Goal: Task Accomplishment & Management: Manage account settings

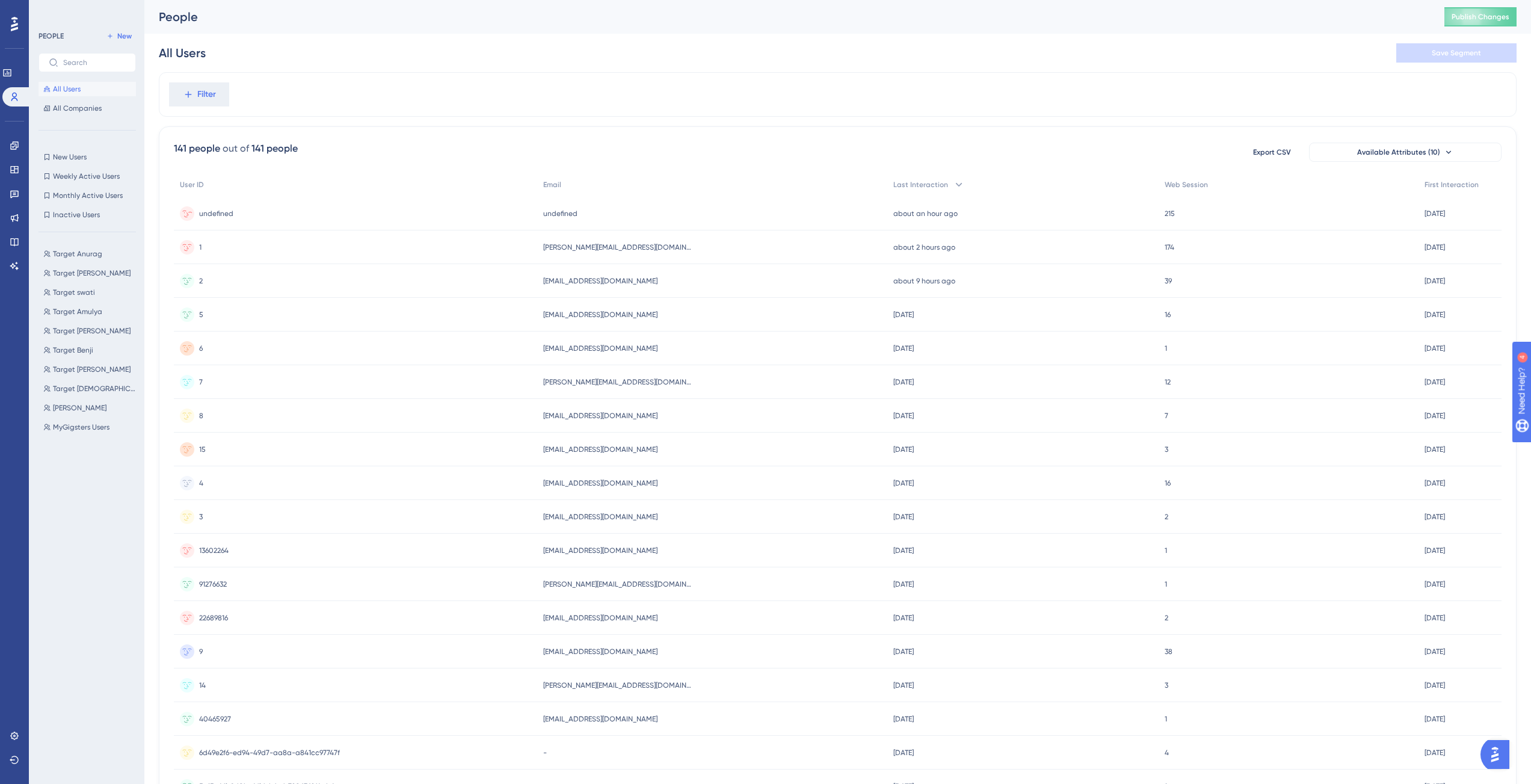
click at [227, 216] on span "undefined" at bounding box center [216, 213] width 34 height 10
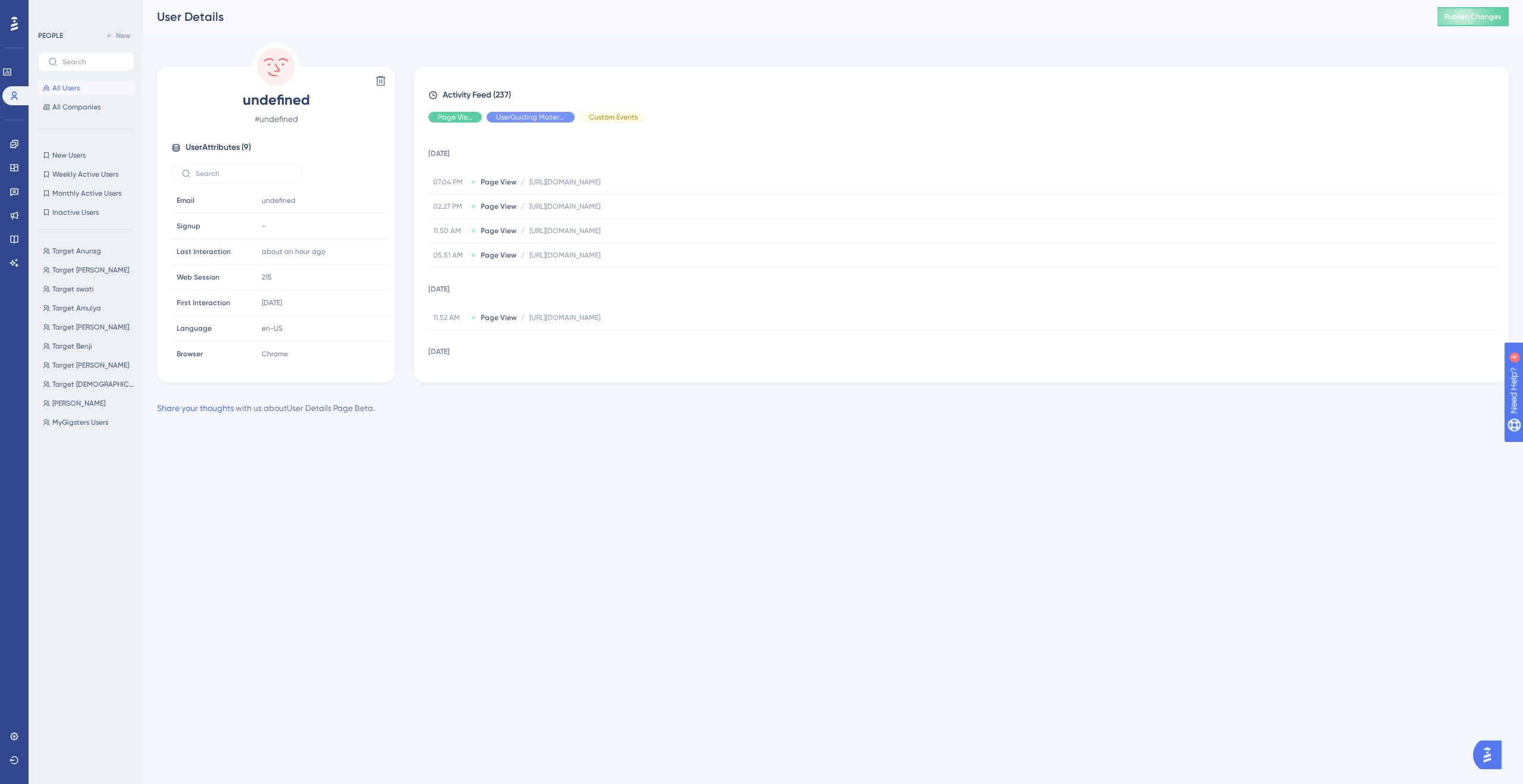
click at [84, 93] on button "All Users" at bounding box center [86, 87] width 96 height 14
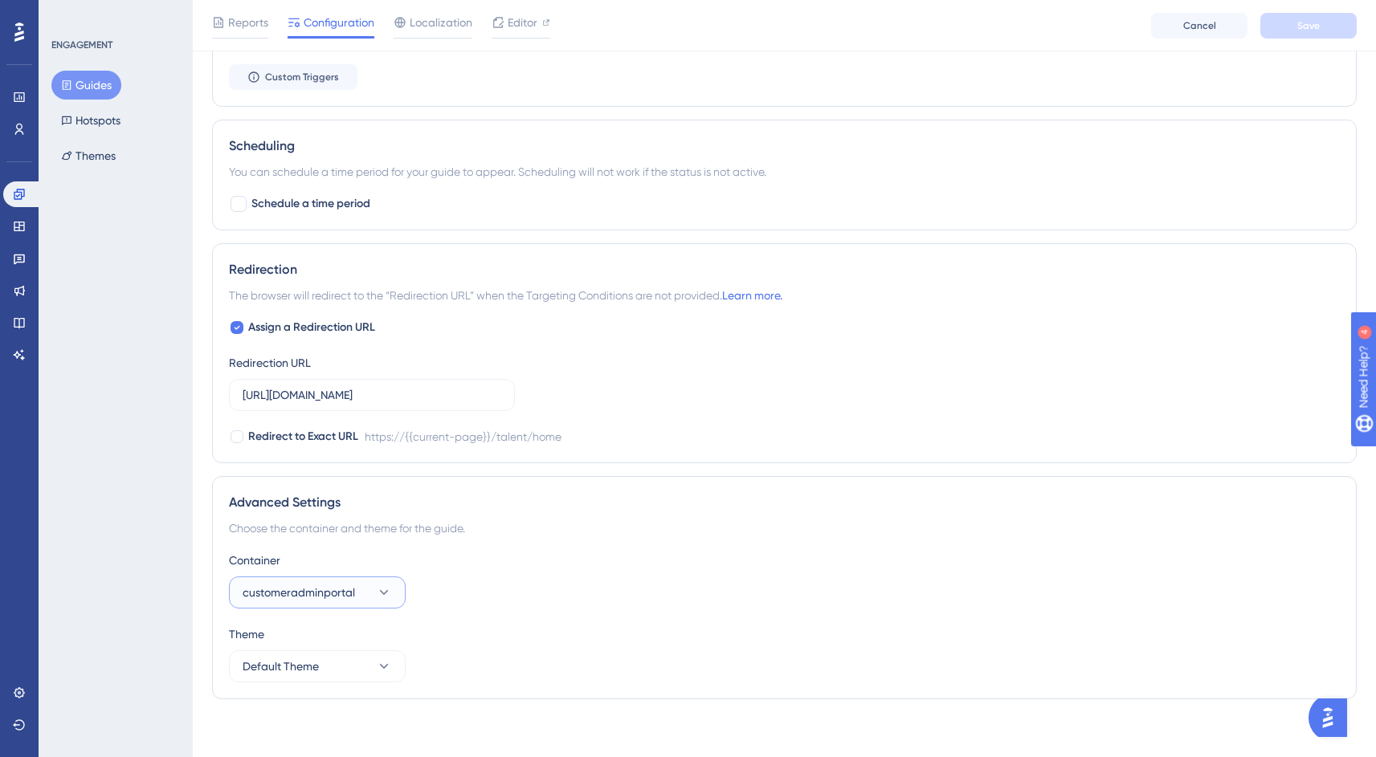
click at [339, 594] on span "customeradminportal" at bounding box center [299, 592] width 112 height 19
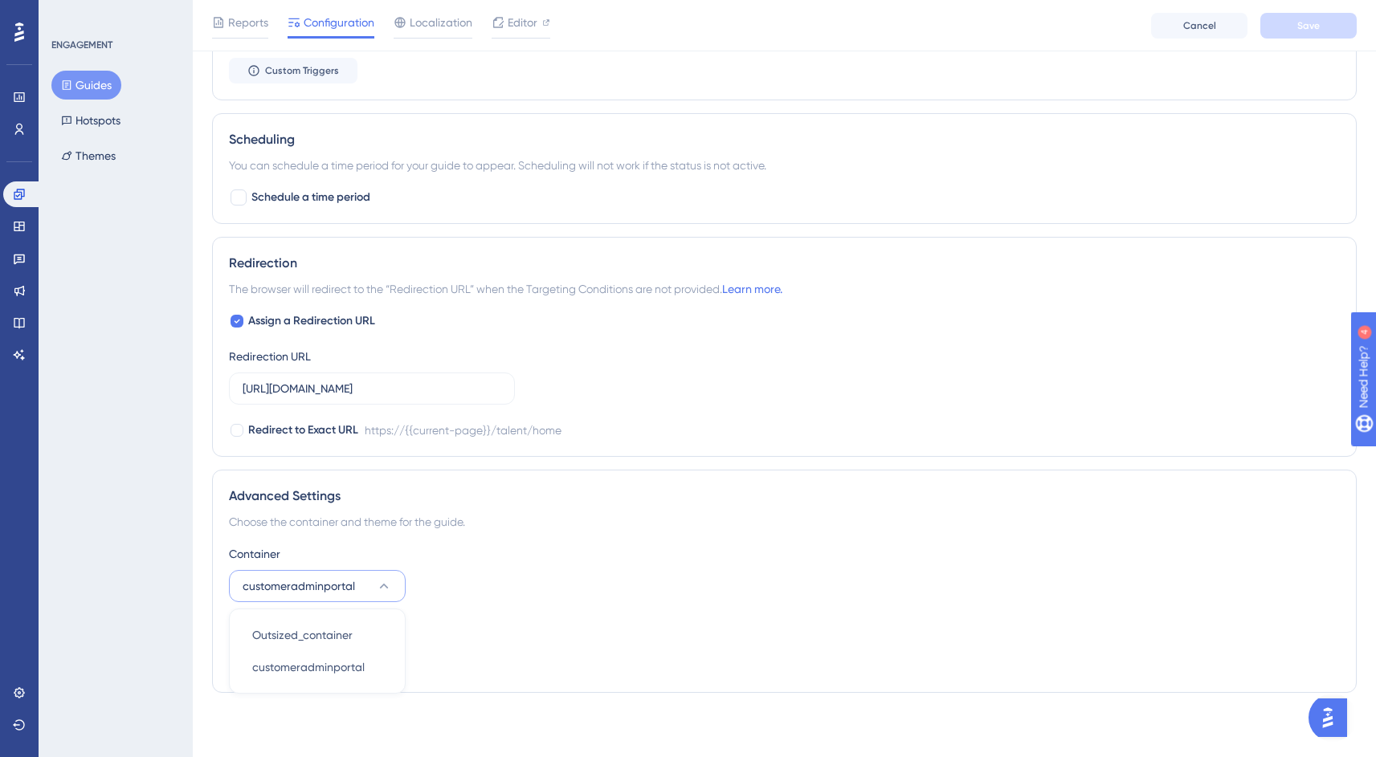
click at [114, 433] on div "ENGAGEMENT Guides Hotspots Themes" at bounding box center [116, 378] width 154 height 757
click at [288, 594] on span "customeradminportal" at bounding box center [299, 586] width 112 height 19
click at [83, 358] on div "ENGAGEMENT Guides Hotspots Themes" at bounding box center [116, 378] width 154 height 757
click at [22, 690] on icon at bounding box center [19, 693] width 10 height 10
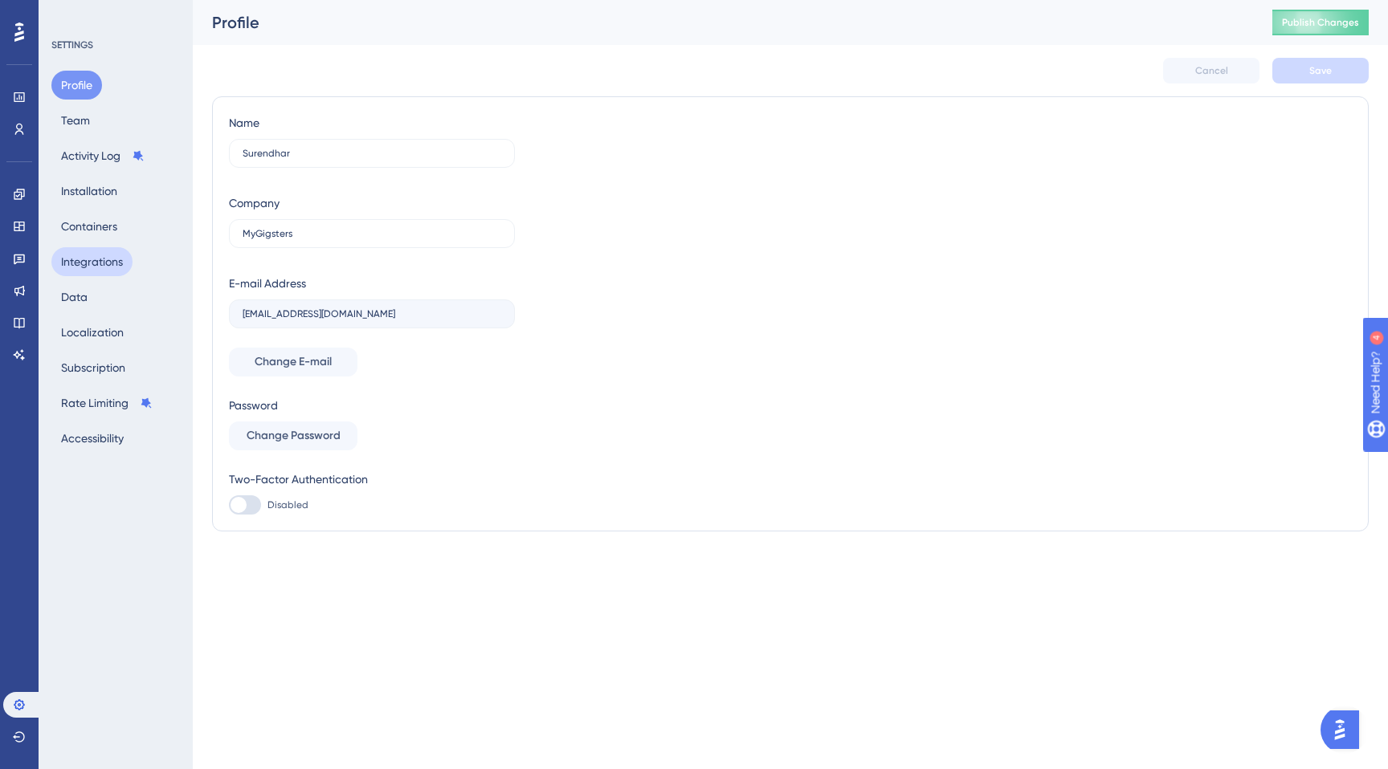
click at [100, 254] on button "Integrations" at bounding box center [91, 261] width 81 height 29
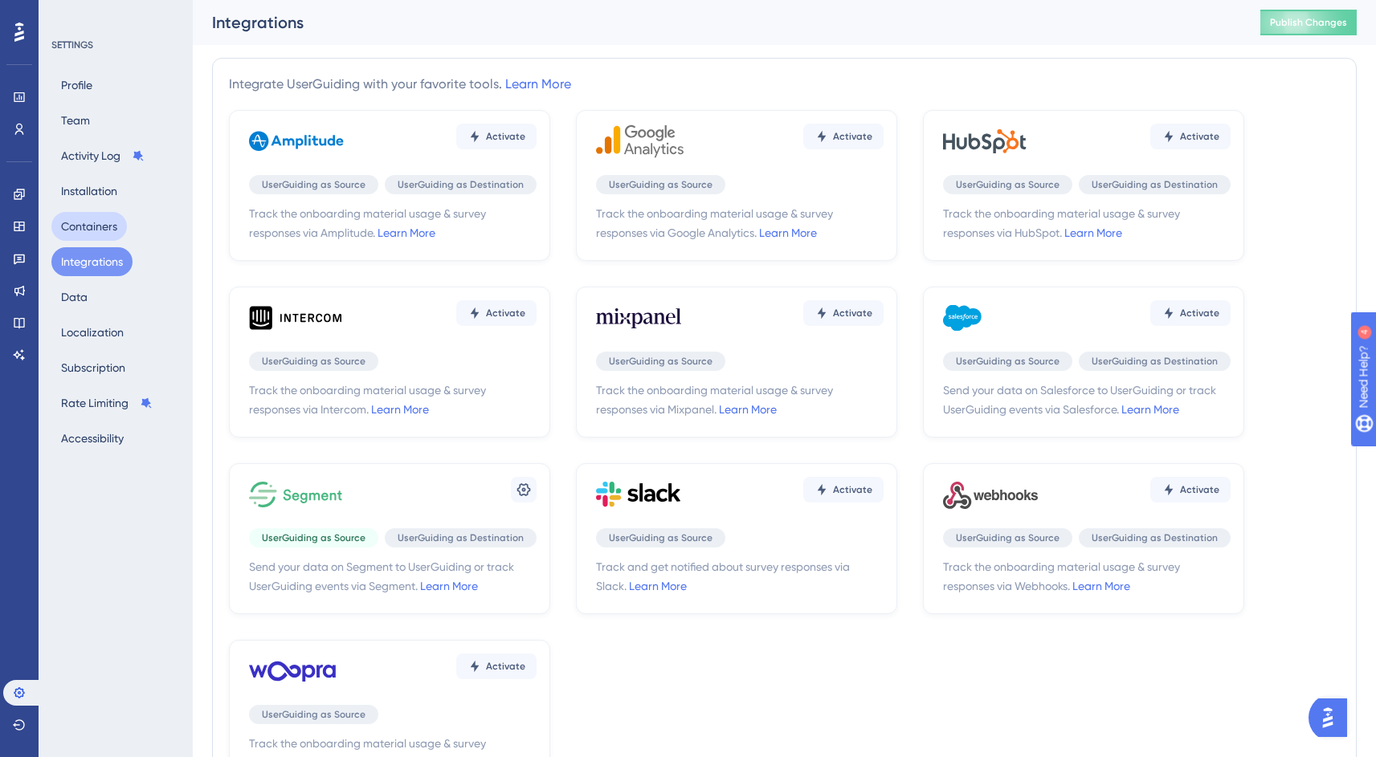
click at [106, 227] on button "Containers" at bounding box center [88, 226] width 75 height 29
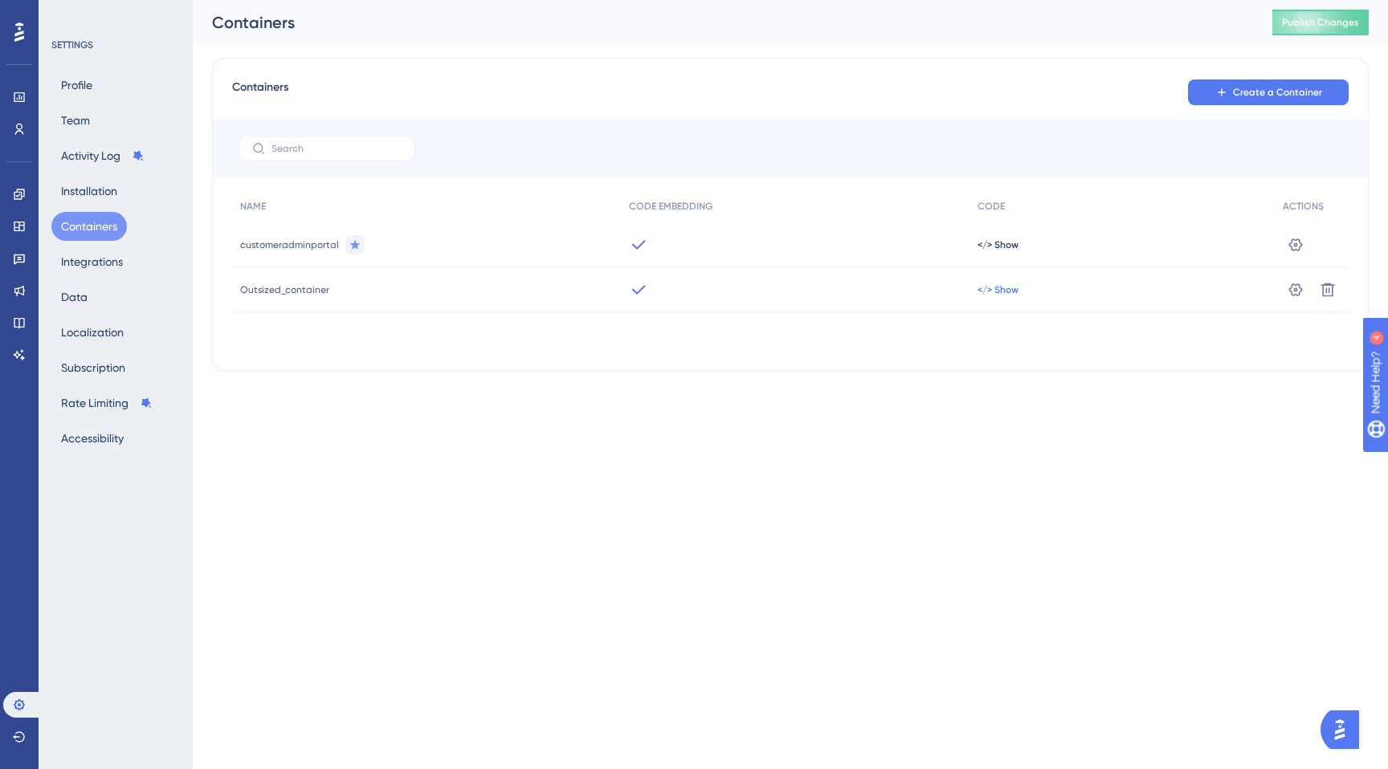
click at [1010, 251] on span "</> Show" at bounding box center [997, 245] width 41 height 13
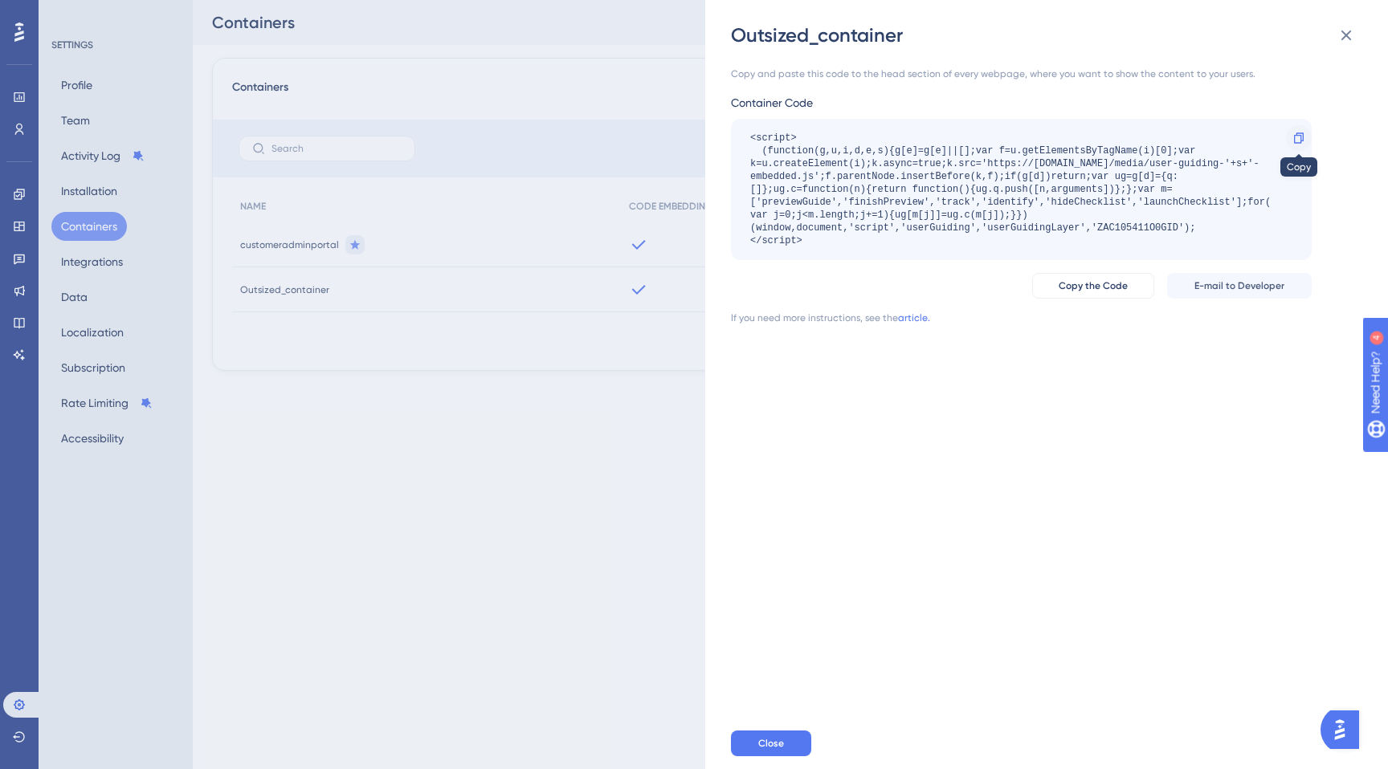
click at [1299, 141] on icon at bounding box center [1298, 138] width 13 height 13
click at [1349, 43] on icon at bounding box center [1345, 35] width 19 height 19
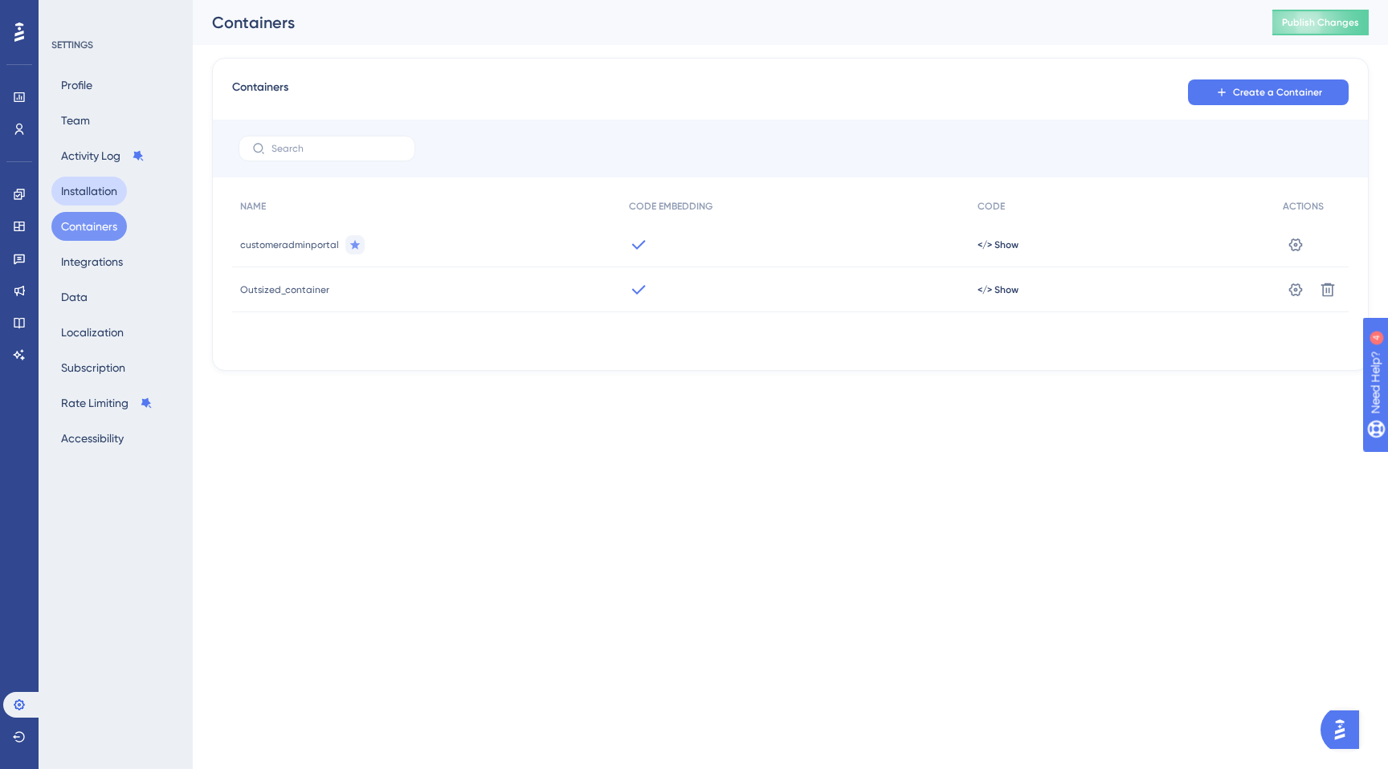
click at [98, 190] on button "Installation" at bounding box center [88, 191] width 75 height 29
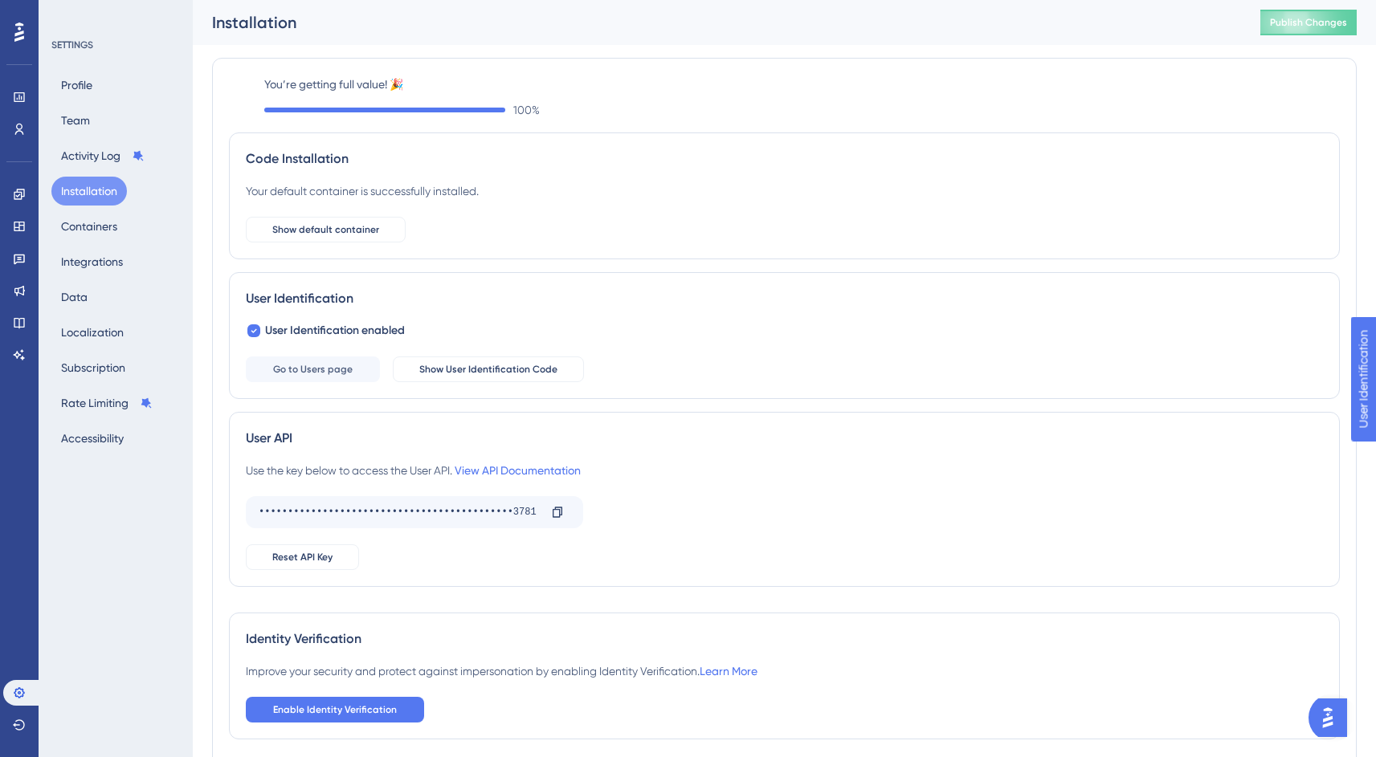
click at [363, 88] on label "You’re getting full value! 🎉" at bounding box center [801, 84] width 1075 height 19
click at [1304, 31] on button "Publish Changes" at bounding box center [1308, 23] width 96 height 26
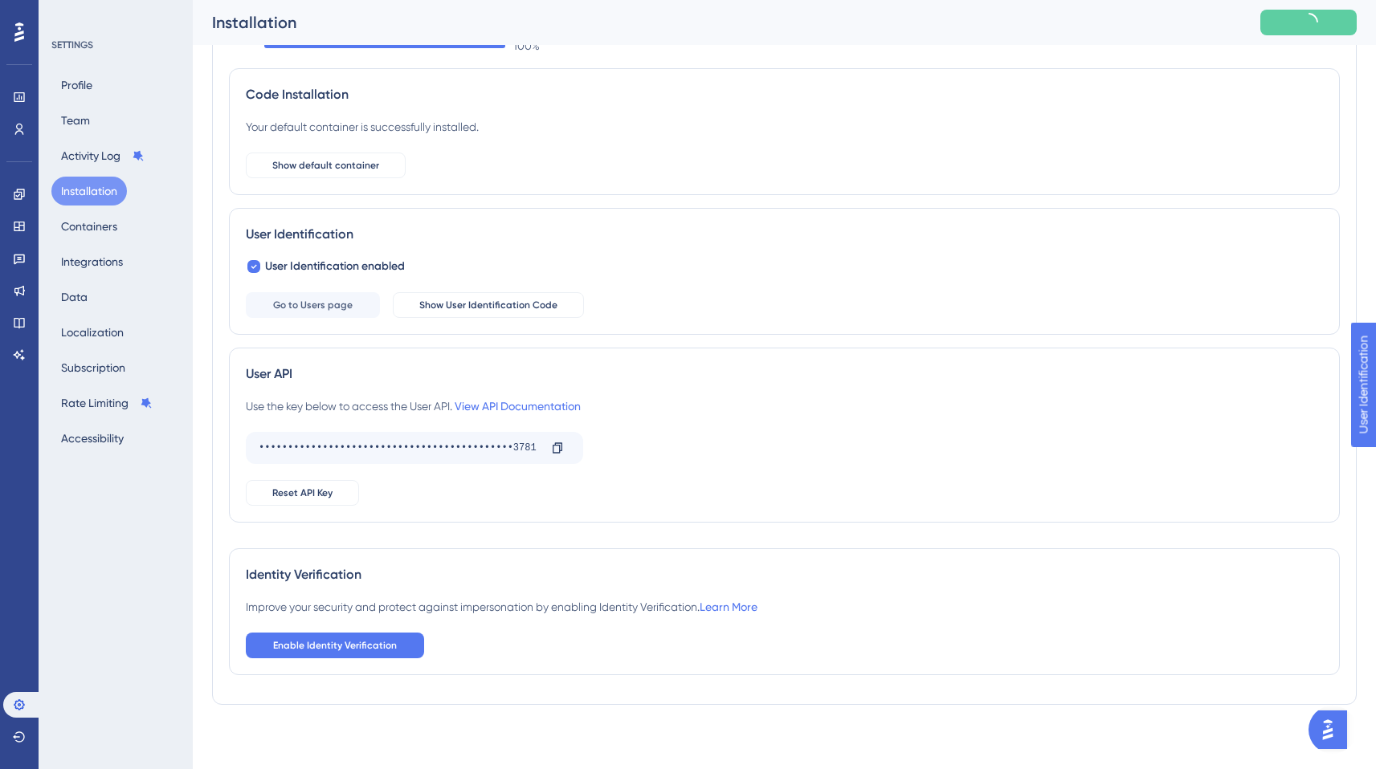
scroll to position [72, 0]
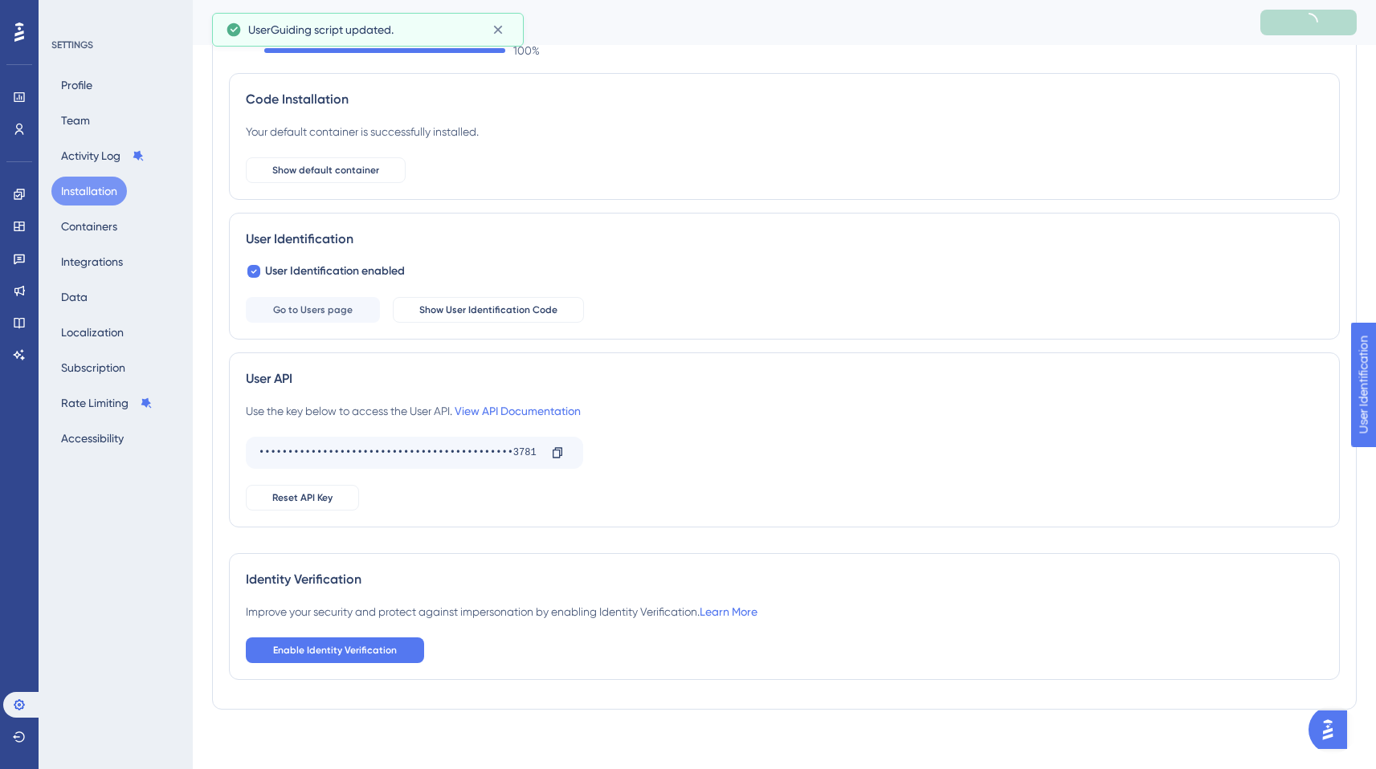
click at [340, 645] on span "Enable Identity Verification" at bounding box center [335, 650] width 124 height 13
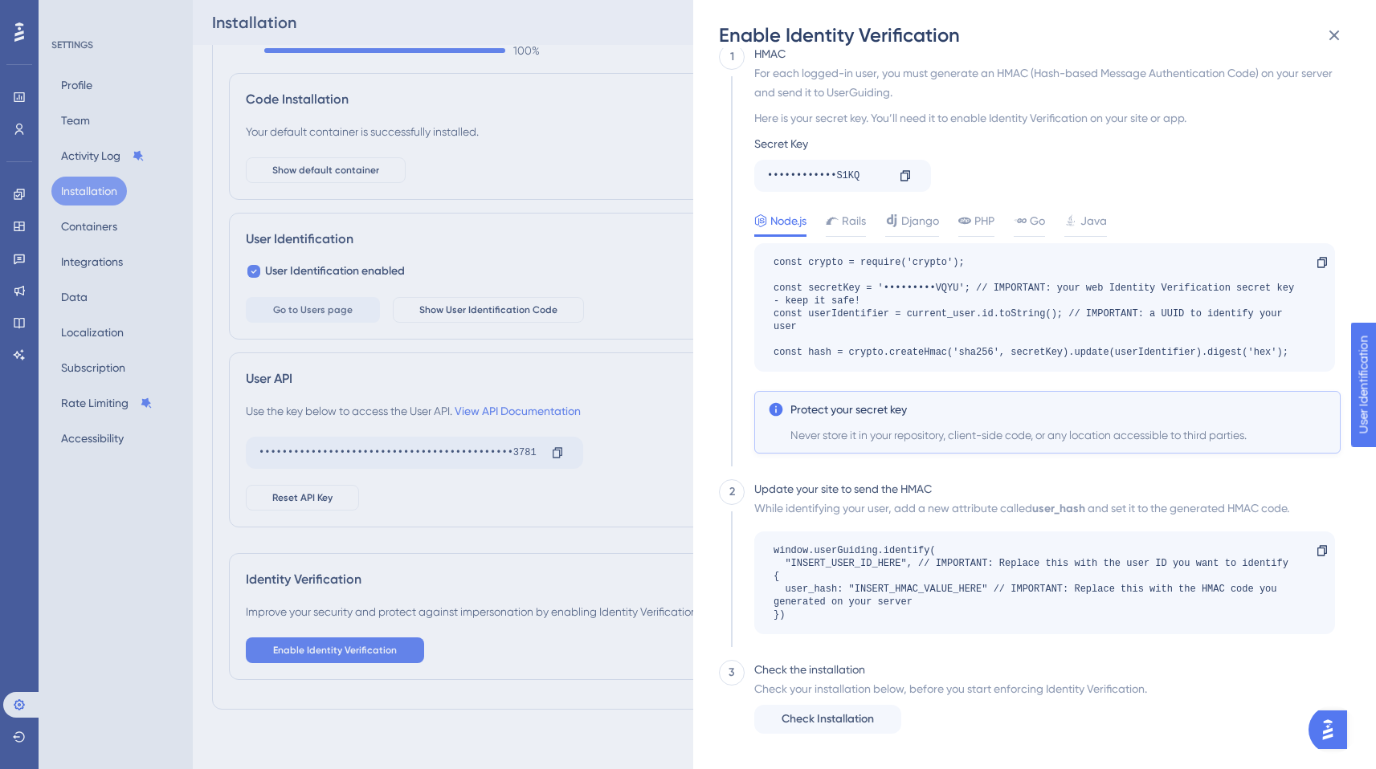
scroll to position [26, 0]
click at [1340, 35] on icon at bounding box center [1333, 35] width 19 height 19
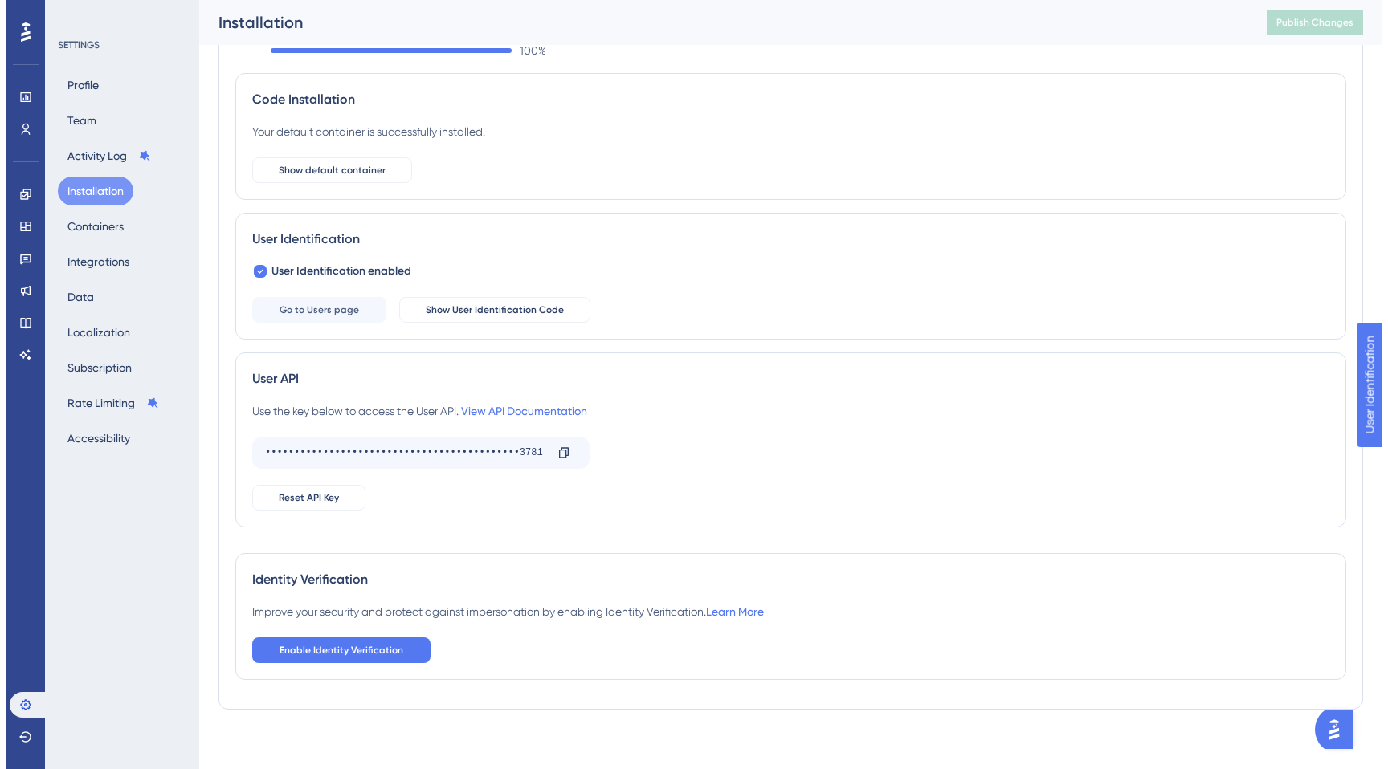
scroll to position [0, 0]
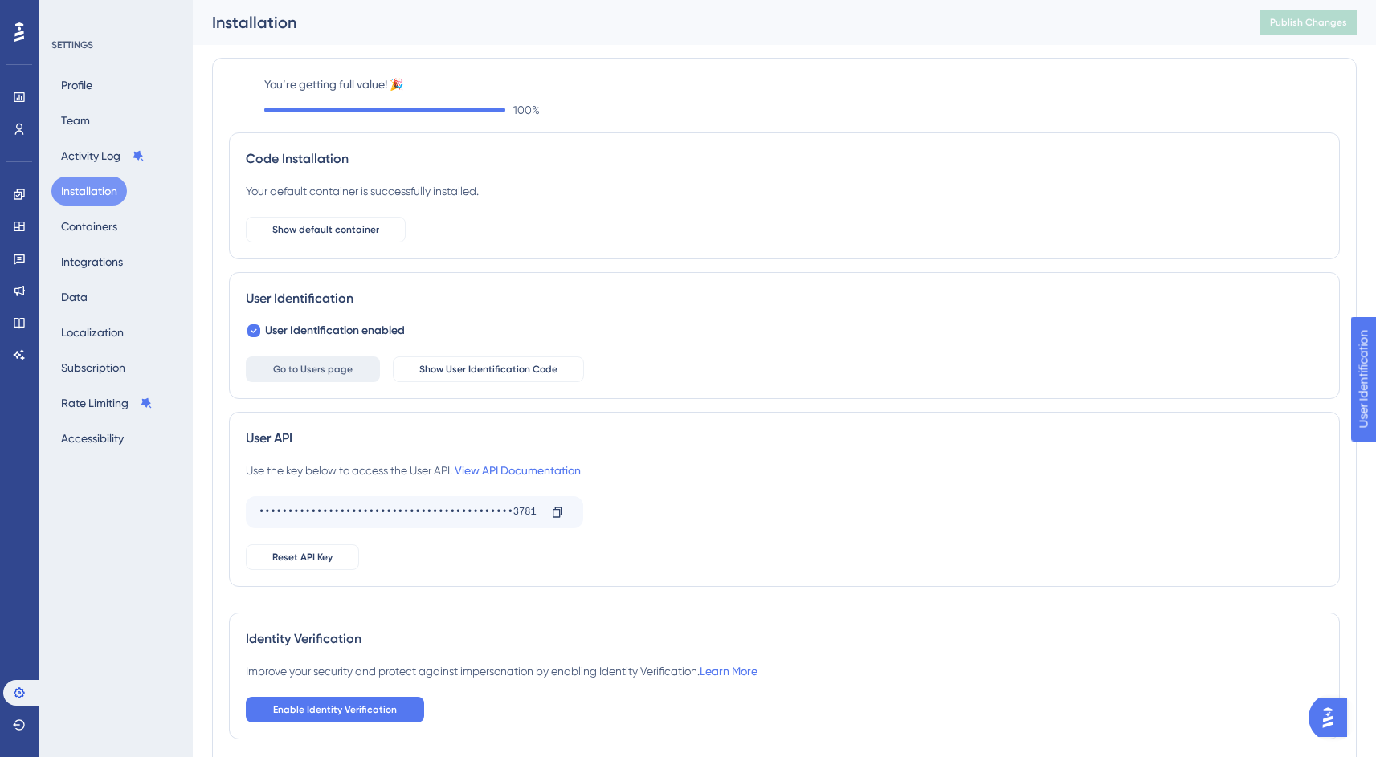
click at [314, 363] on span "Go to Users page" at bounding box center [313, 369] width 80 height 13
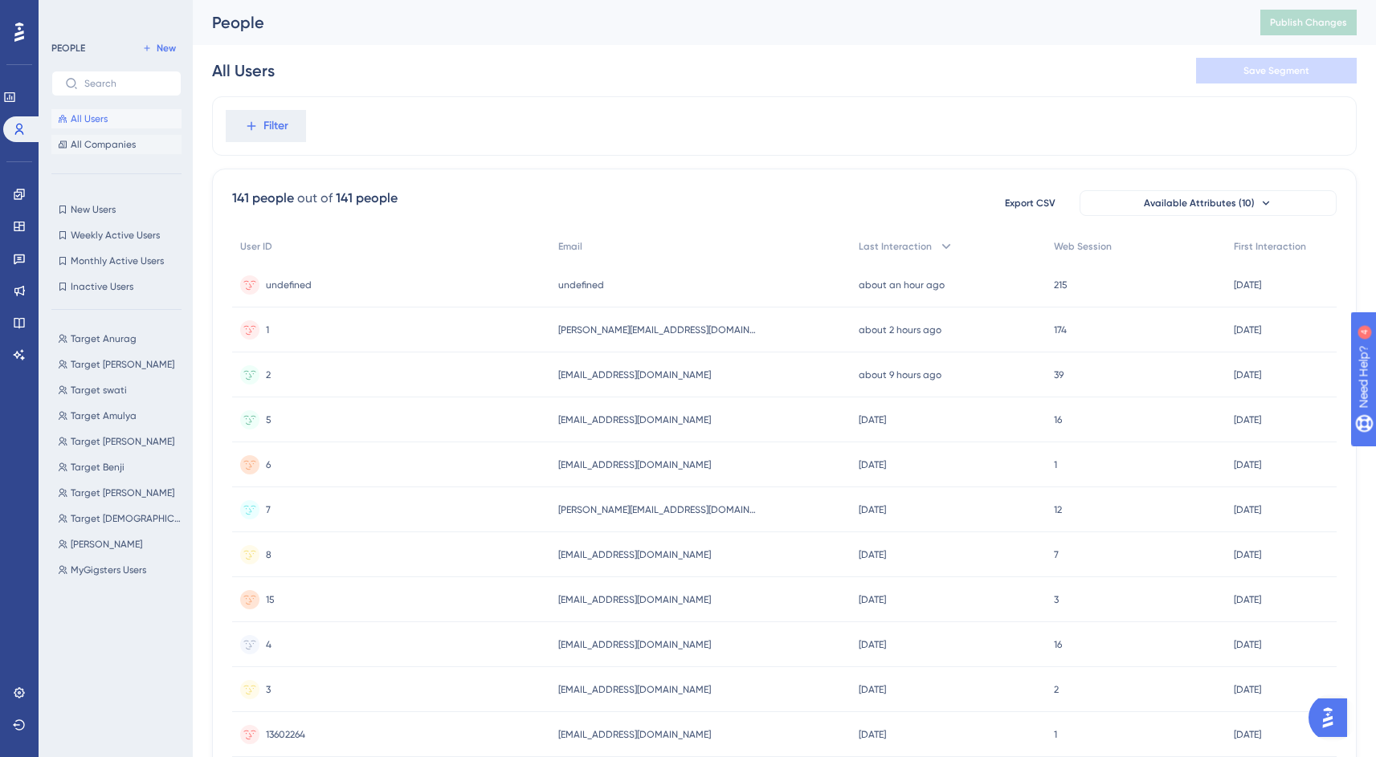
click at [104, 145] on span "All Companies" at bounding box center [103, 144] width 65 height 13
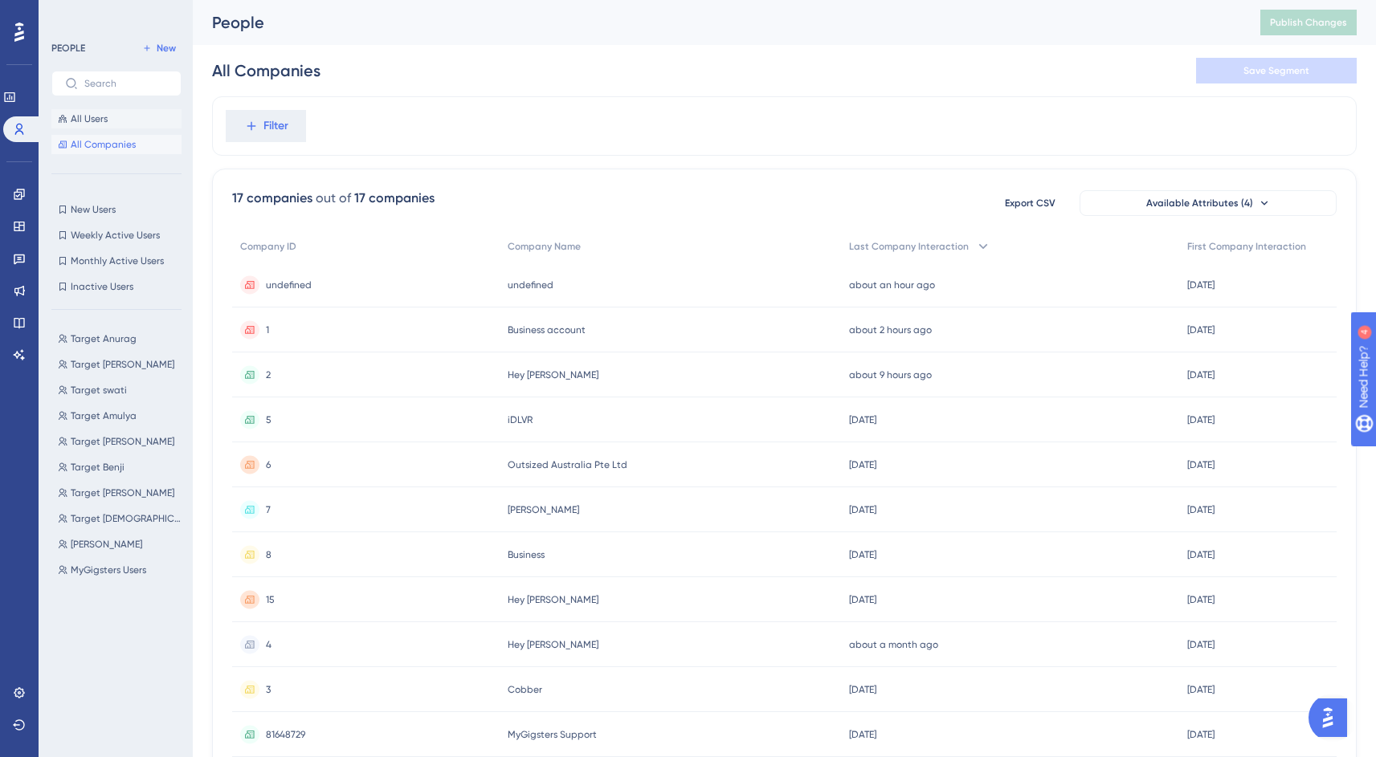
click at [92, 124] on span "All Users" at bounding box center [89, 118] width 37 height 13
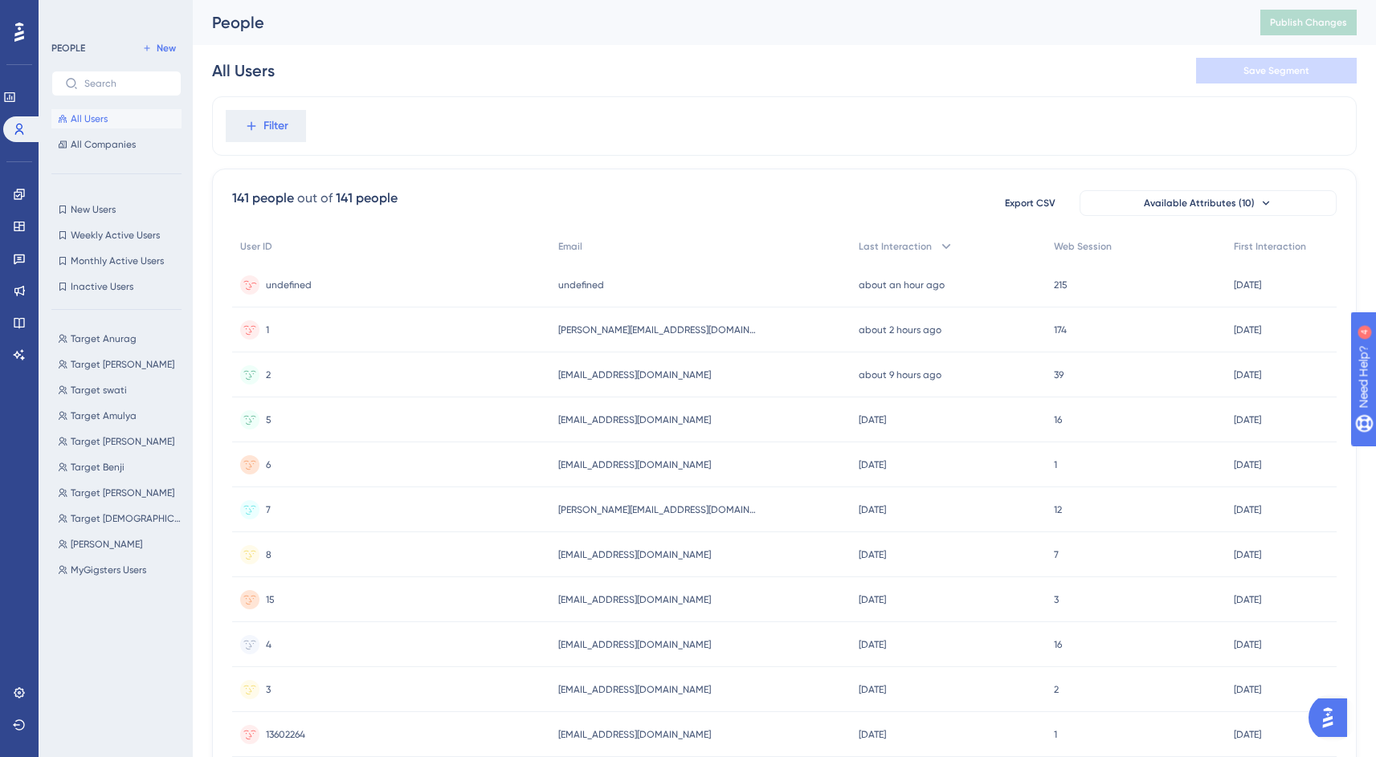
click at [304, 279] on span "undefined" at bounding box center [289, 285] width 46 height 13
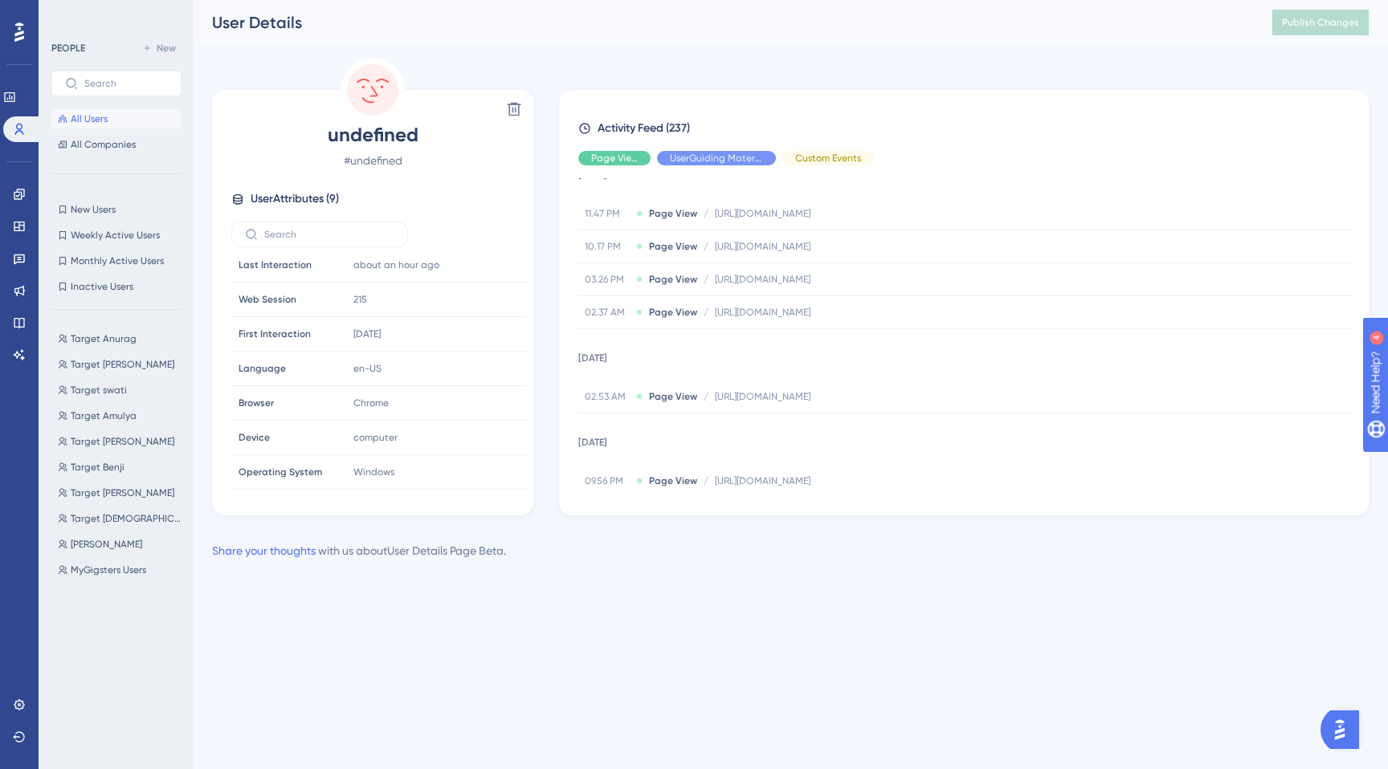
scroll to position [5555, 0]
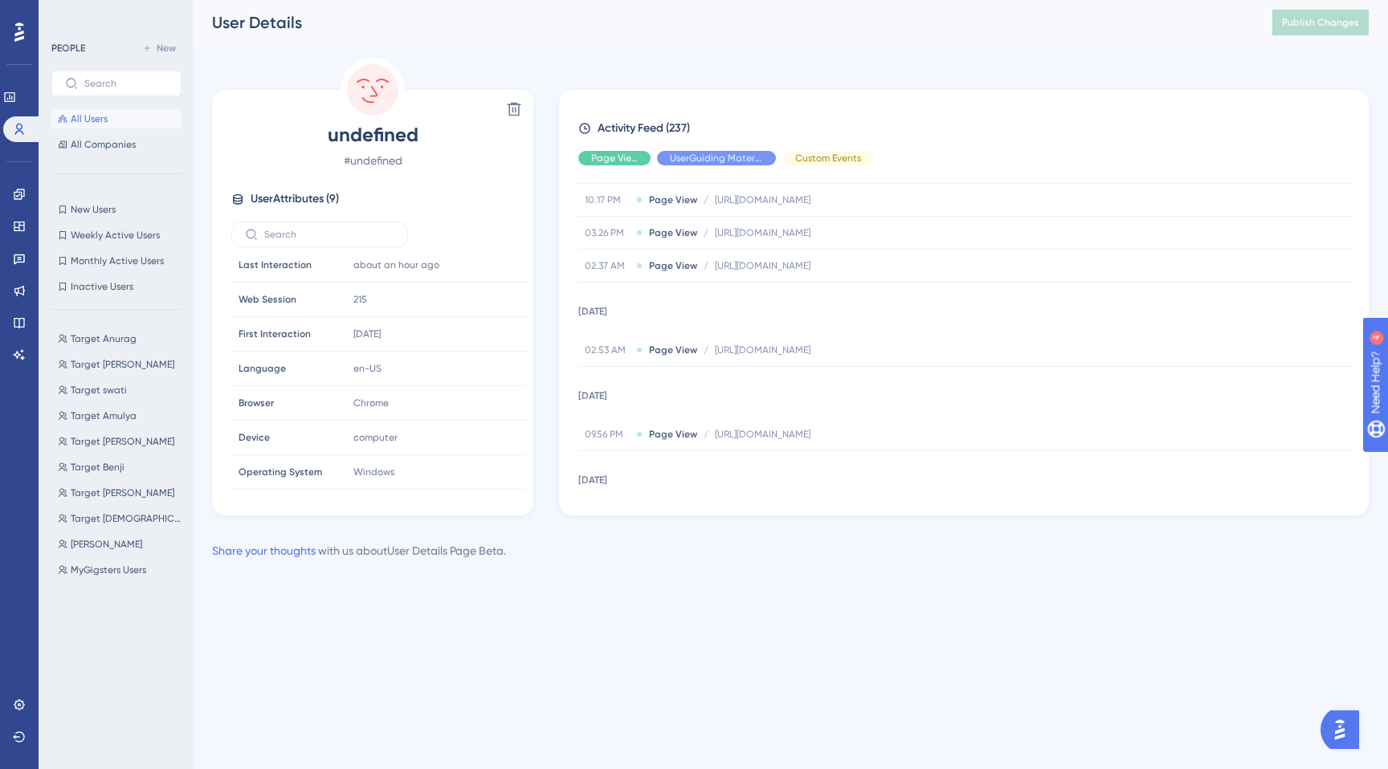
click at [103, 122] on span "All Users" at bounding box center [89, 118] width 37 height 13
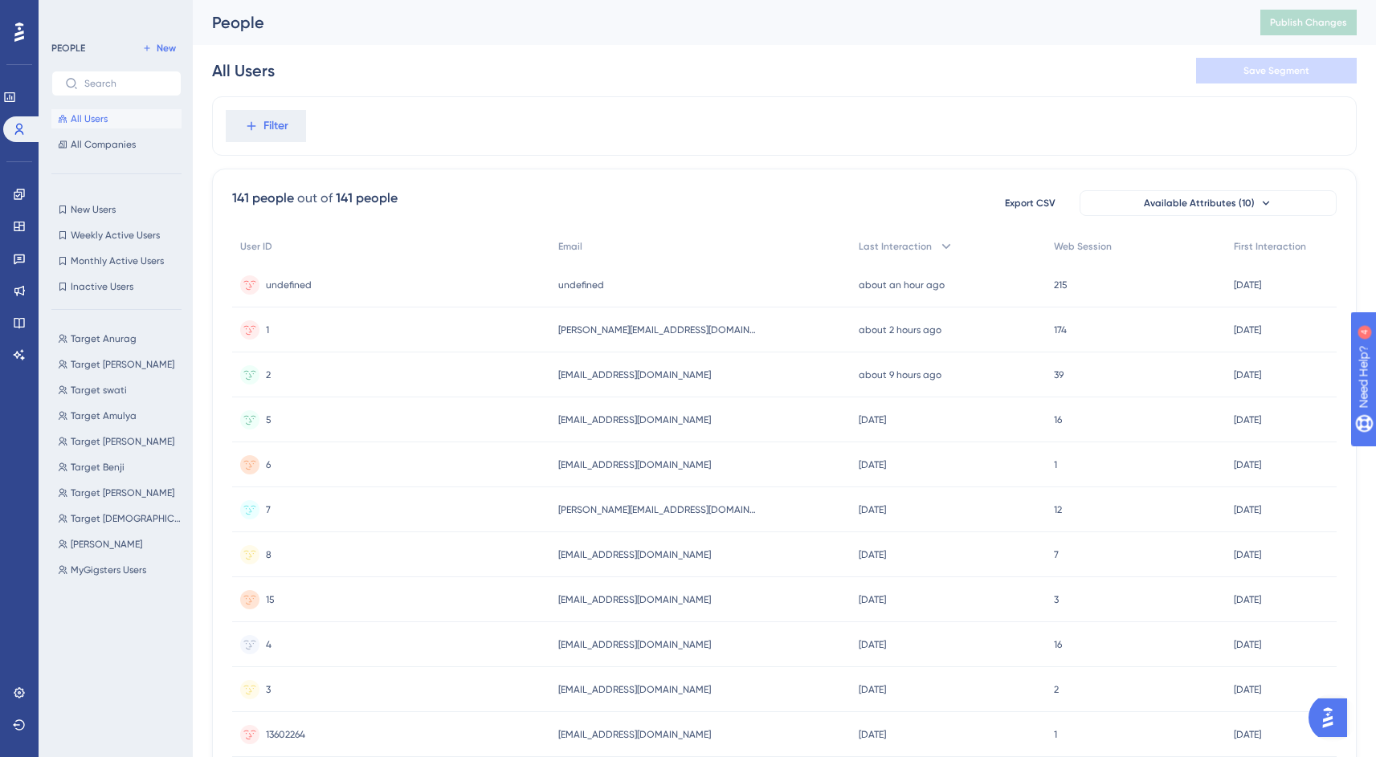
click at [282, 333] on div "1 1" at bounding box center [391, 330] width 318 height 45
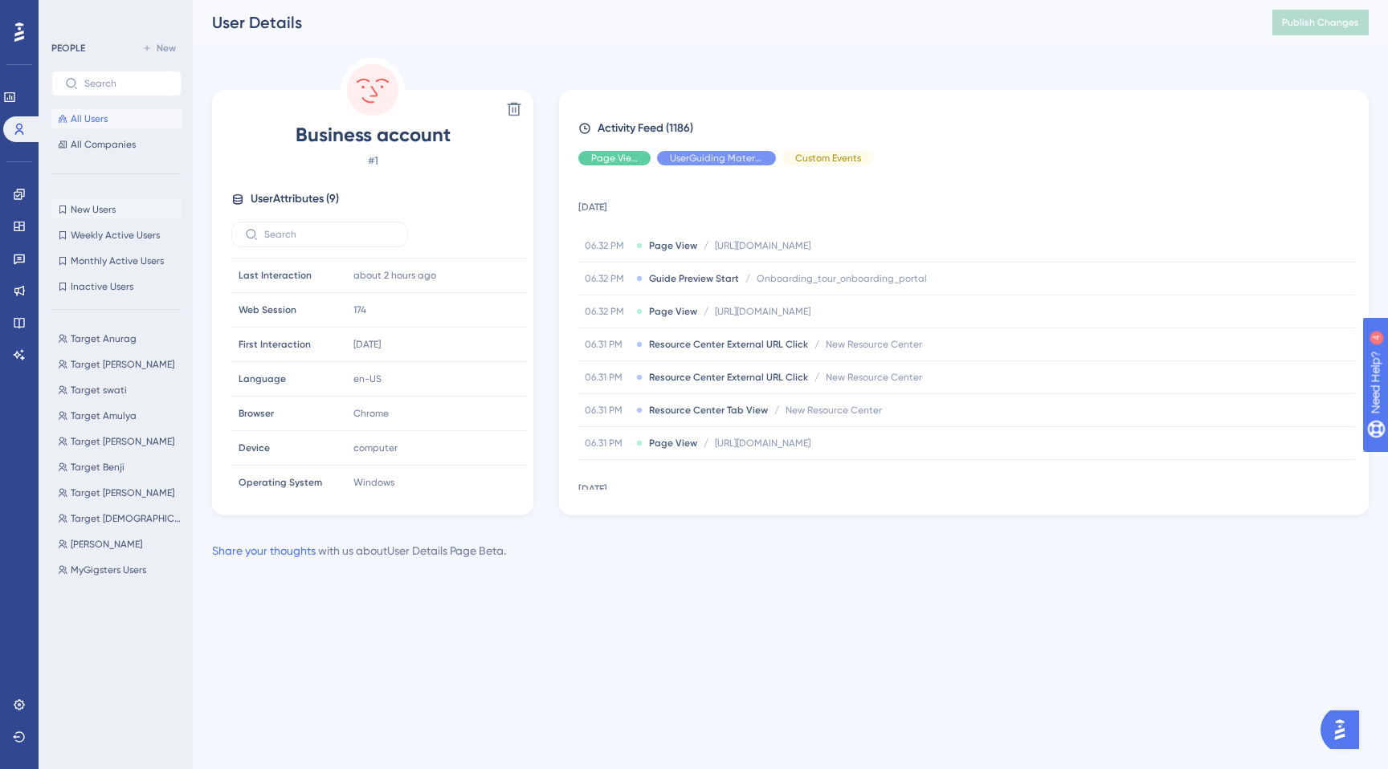
click at [75, 206] on span "New Users" at bounding box center [93, 209] width 45 height 13
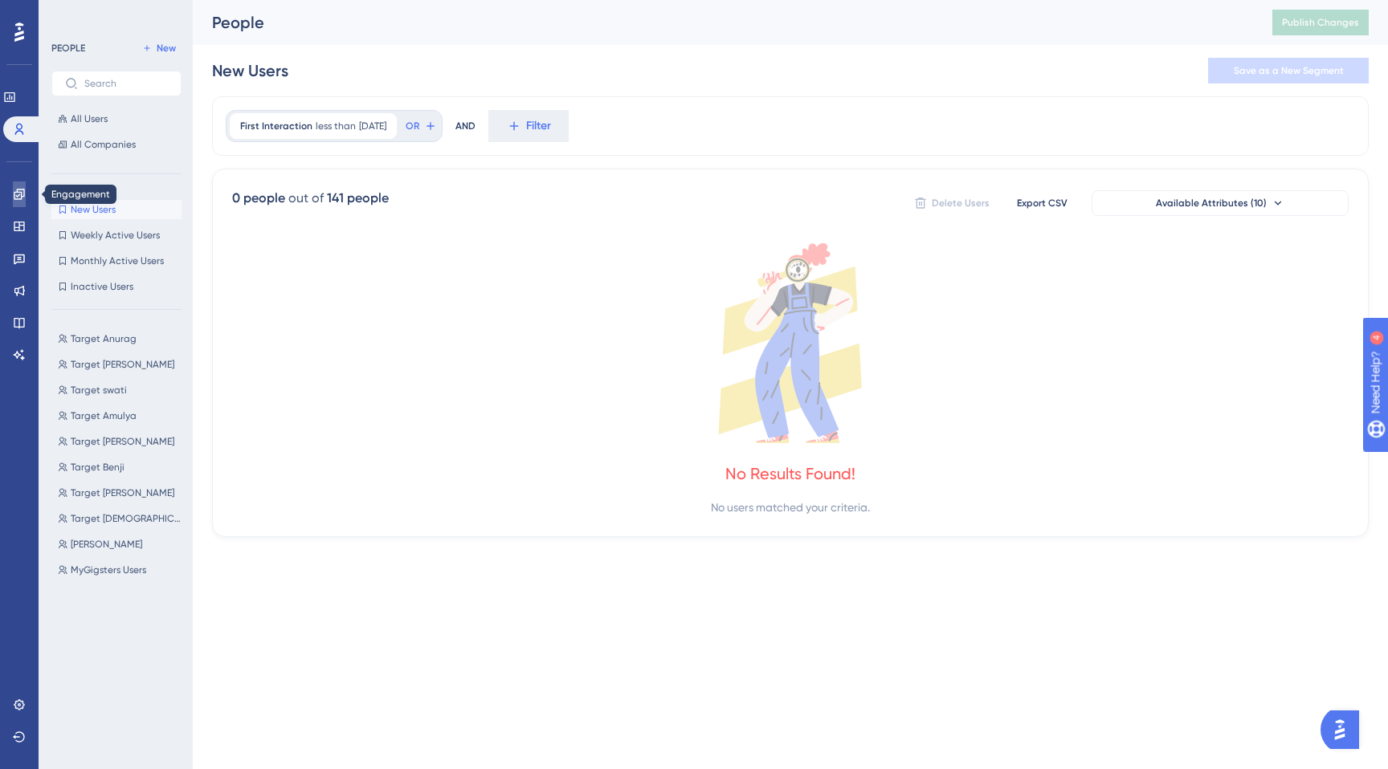
click at [13, 198] on icon at bounding box center [19, 194] width 13 height 13
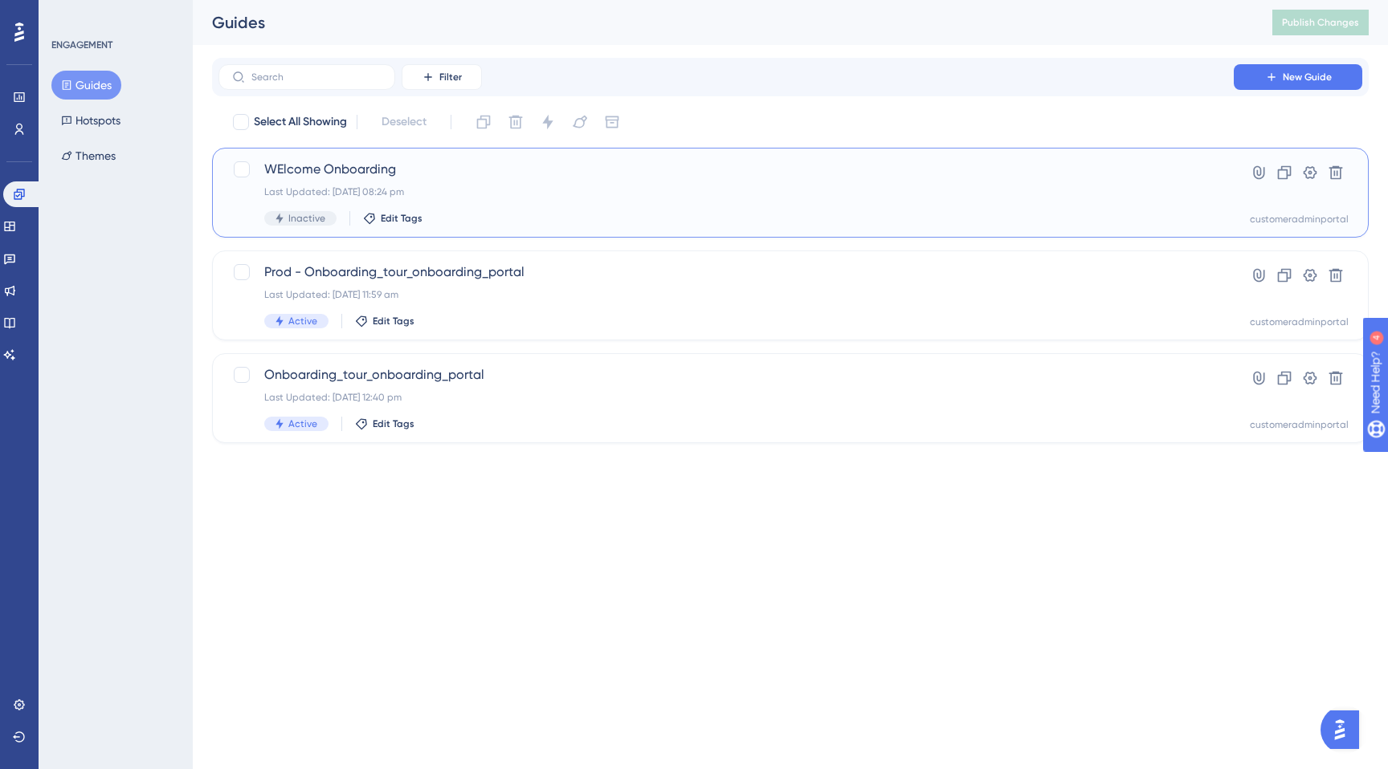
click at [595, 195] on div "Last Updated: 21 Aug 2025 08:24 pm" at bounding box center [726, 192] width 924 height 13
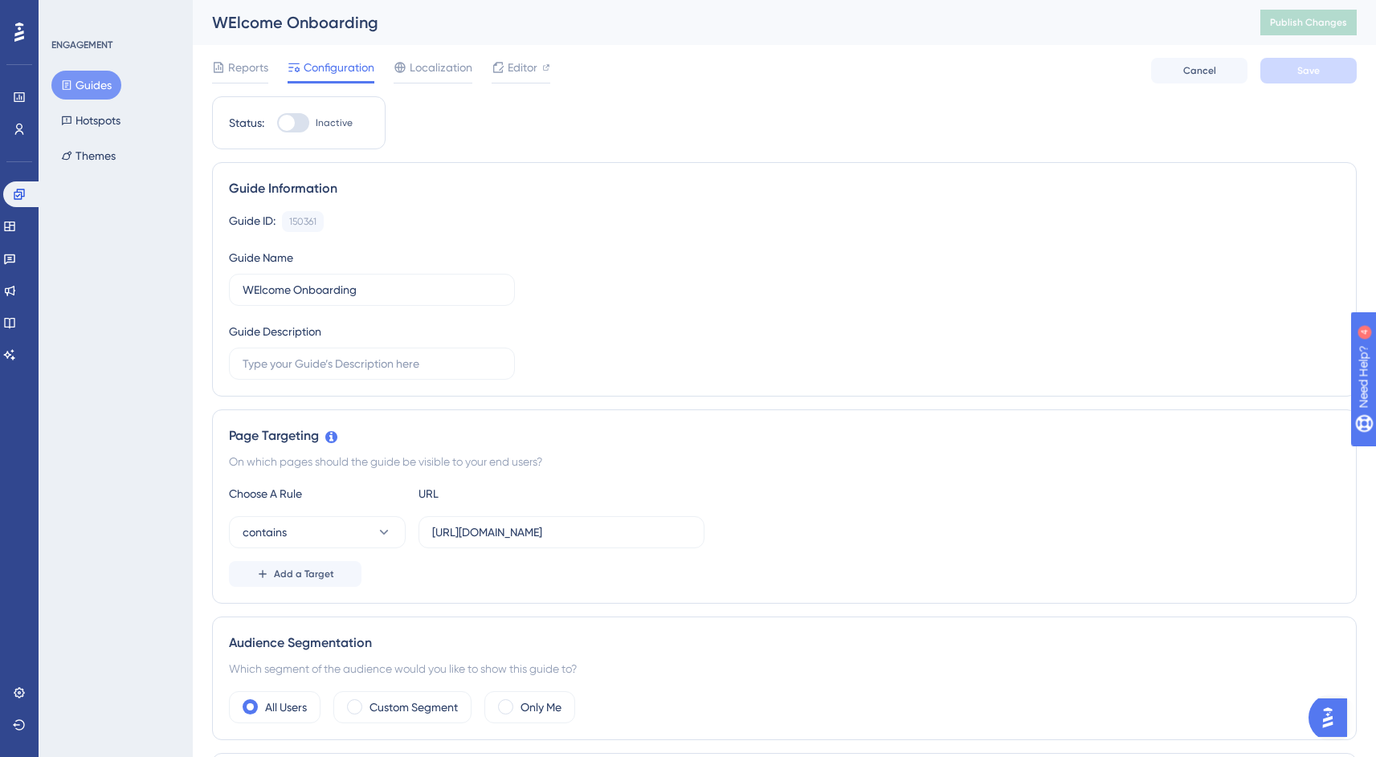
click at [288, 126] on div at bounding box center [287, 123] width 16 height 16
click at [277, 124] on input "Inactive" at bounding box center [276, 123] width 1 height 1
checkbox input "true"
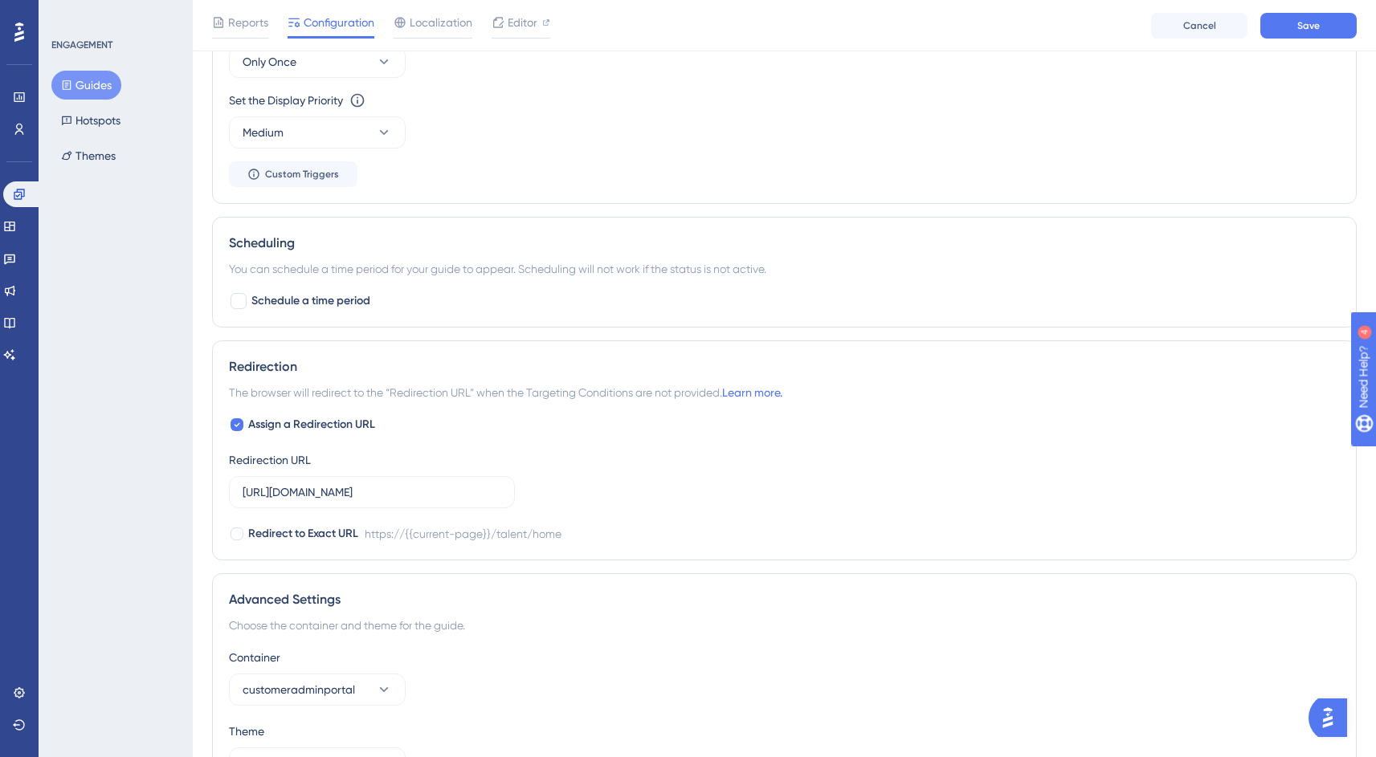
scroll to position [953, 0]
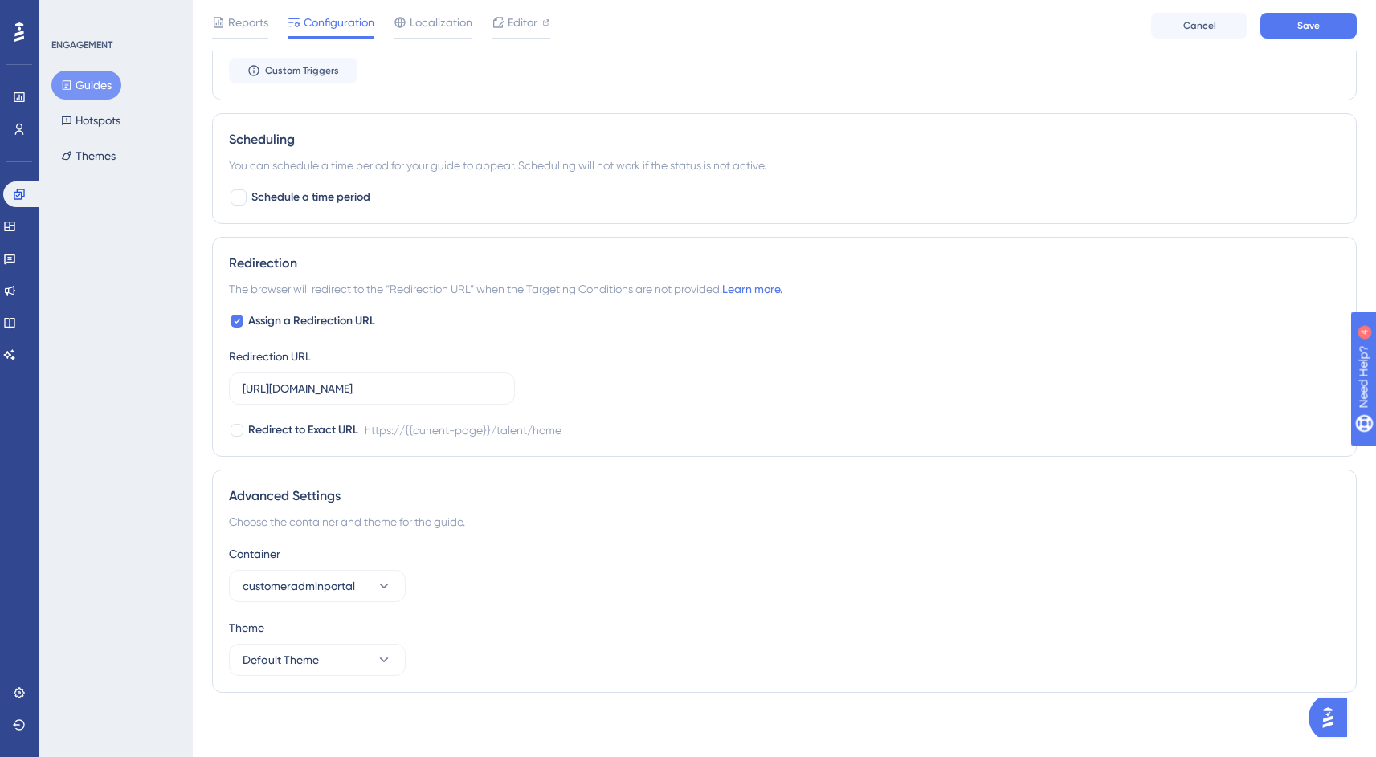
click at [347, 569] on div "Container customeradminportal" at bounding box center [784, 574] width 1111 height 58
click at [338, 579] on span "customeradminportal" at bounding box center [299, 586] width 112 height 19
click at [304, 630] on span "Outsized_container" at bounding box center [302, 635] width 100 height 19
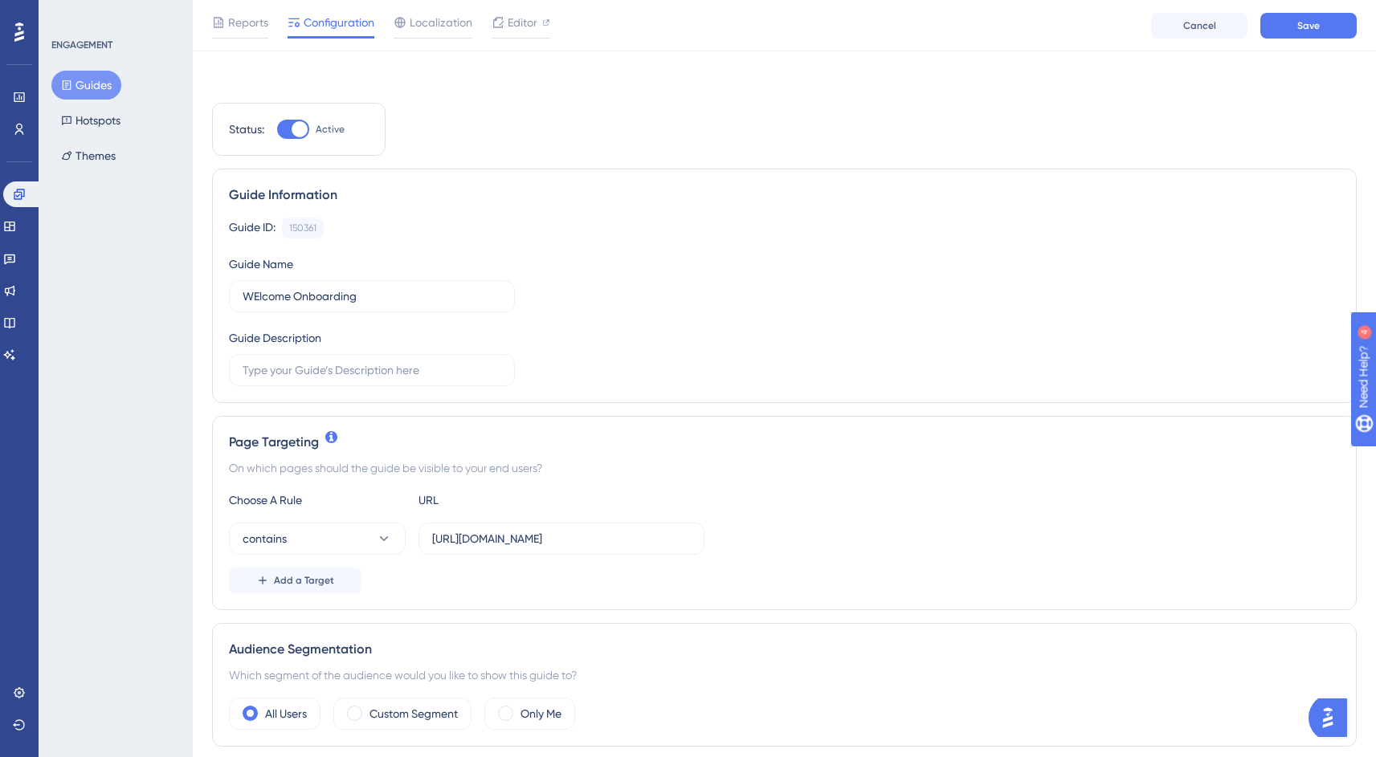
scroll to position [111, 0]
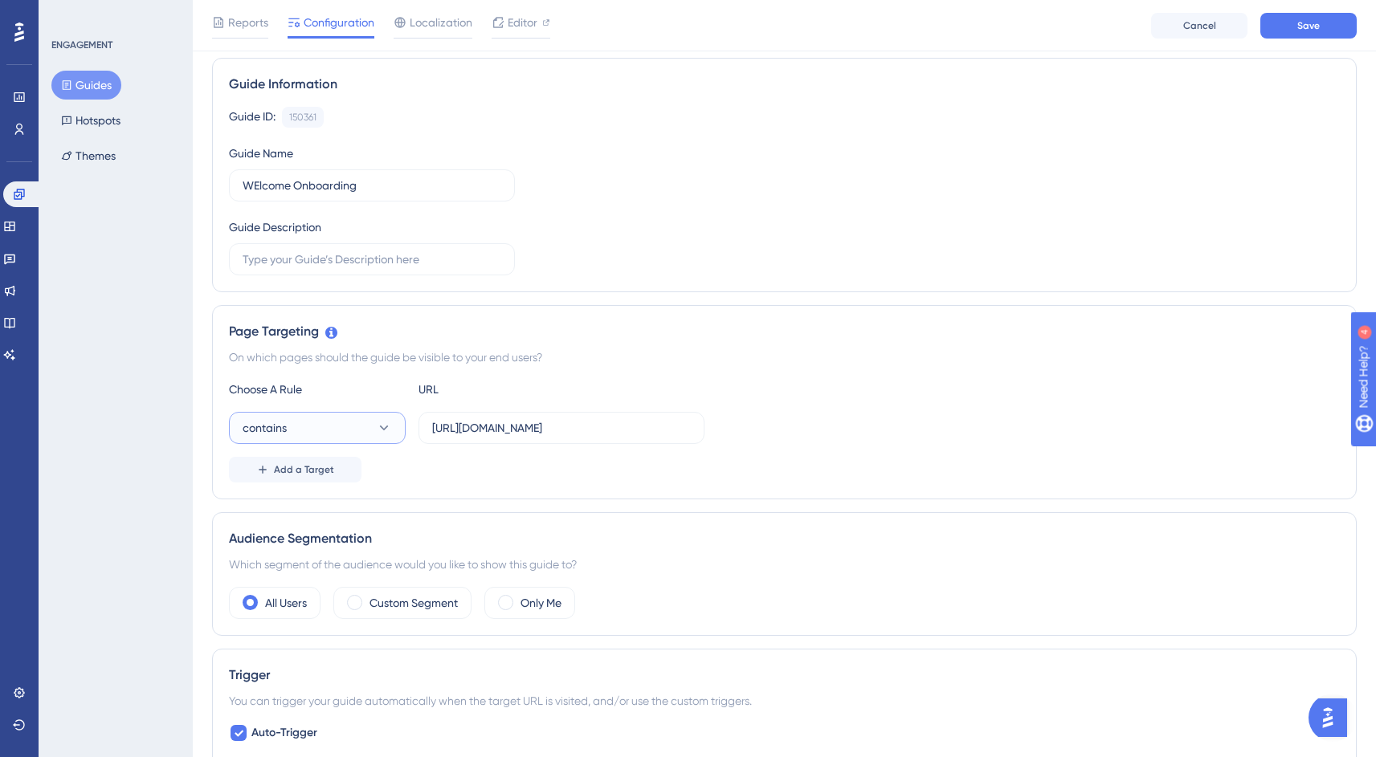
click at [341, 430] on button "contains" at bounding box center [317, 428] width 177 height 32
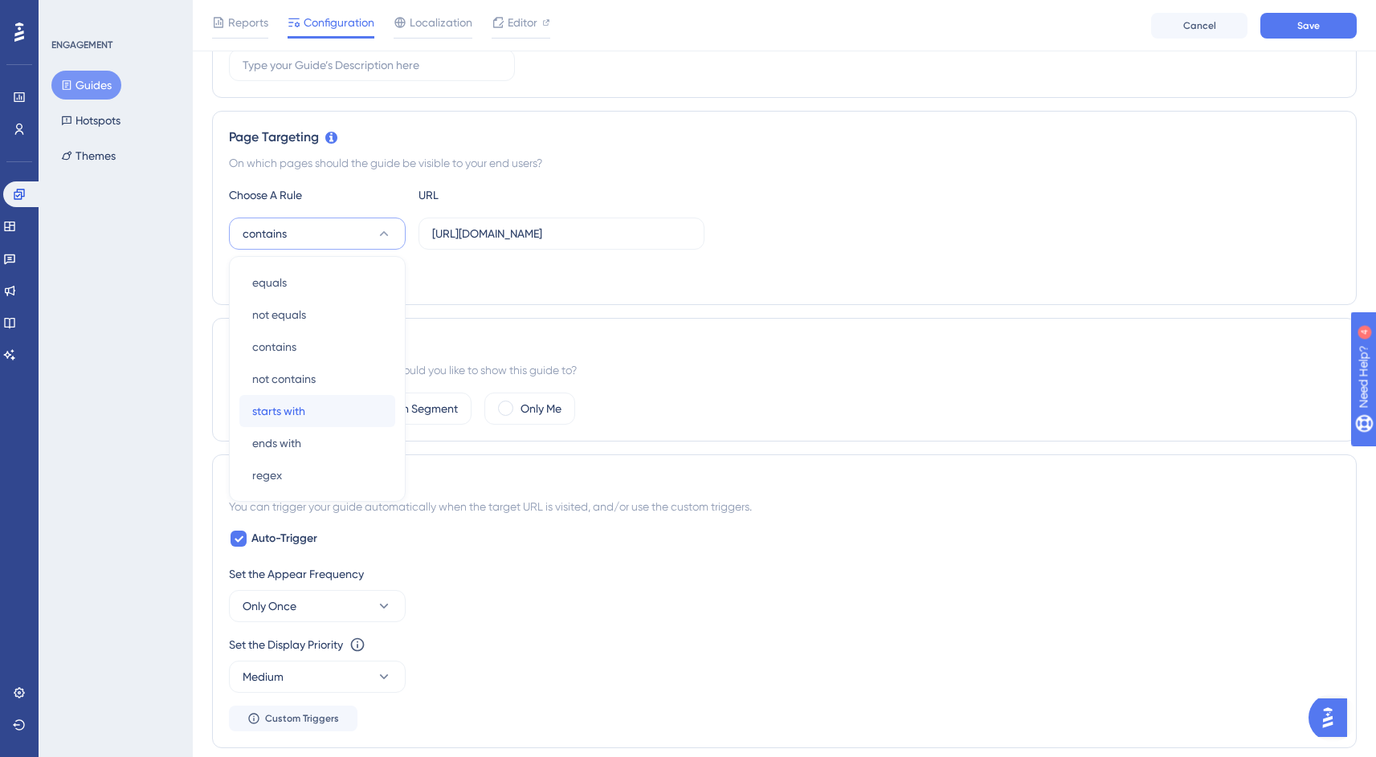
click at [287, 407] on span "starts with" at bounding box center [278, 411] width 53 height 19
drag, startPoint x: 643, startPoint y: 234, endPoint x: 751, endPoint y: 239, distance: 107.8
click at [751, 239] on div "starts with https://app-outsized.mygigsters.com.au/talent/home" at bounding box center [784, 234] width 1111 height 32
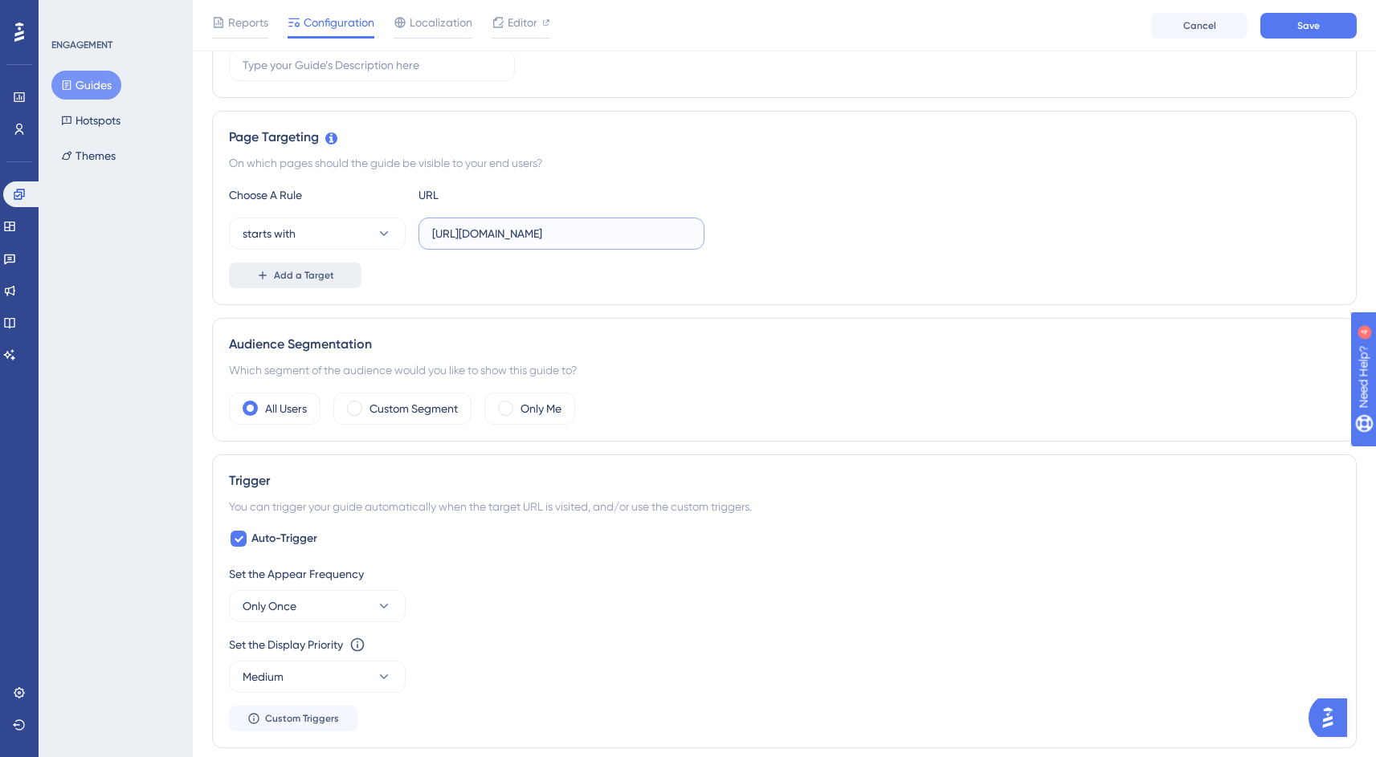
type input "https://app-outsized.mygigsters.com.au"
click at [313, 280] on span "Add a Target" at bounding box center [304, 275] width 60 height 13
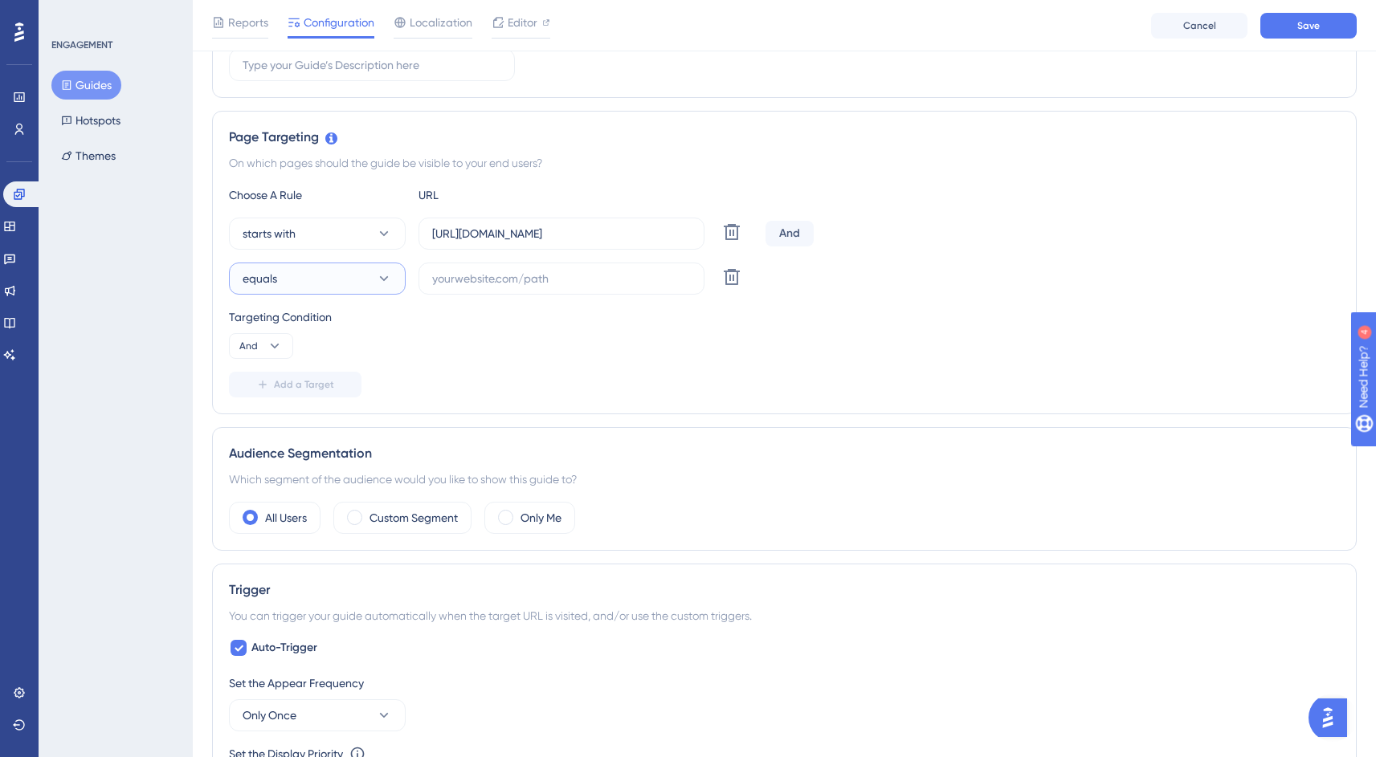
click at [318, 280] on button "equals" at bounding box center [317, 279] width 177 height 32
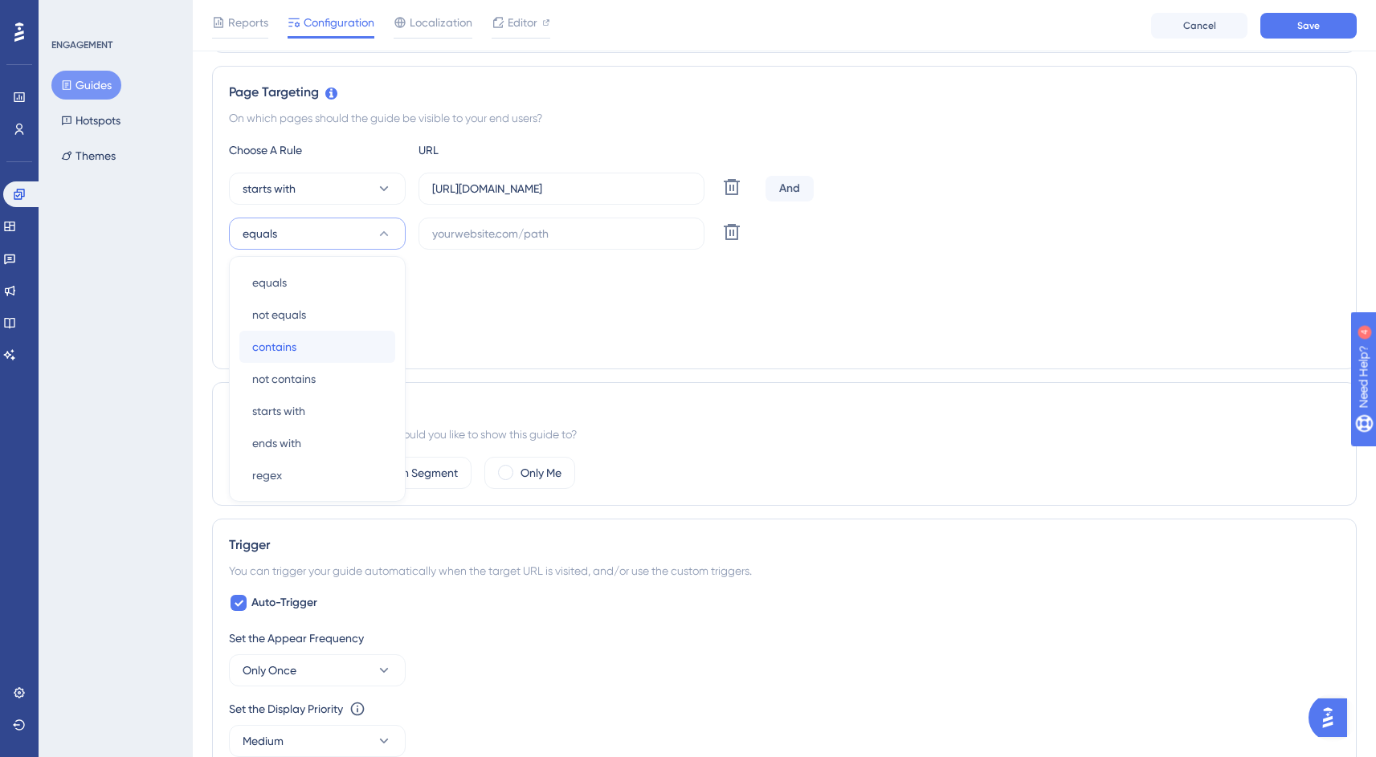
click at [275, 336] on div "contains contains" at bounding box center [317, 347] width 130 height 32
click at [518, 243] on label at bounding box center [561, 234] width 286 height 32
click at [518, 243] on input "text" at bounding box center [561, 234] width 259 height 18
paste input "/talent/home"
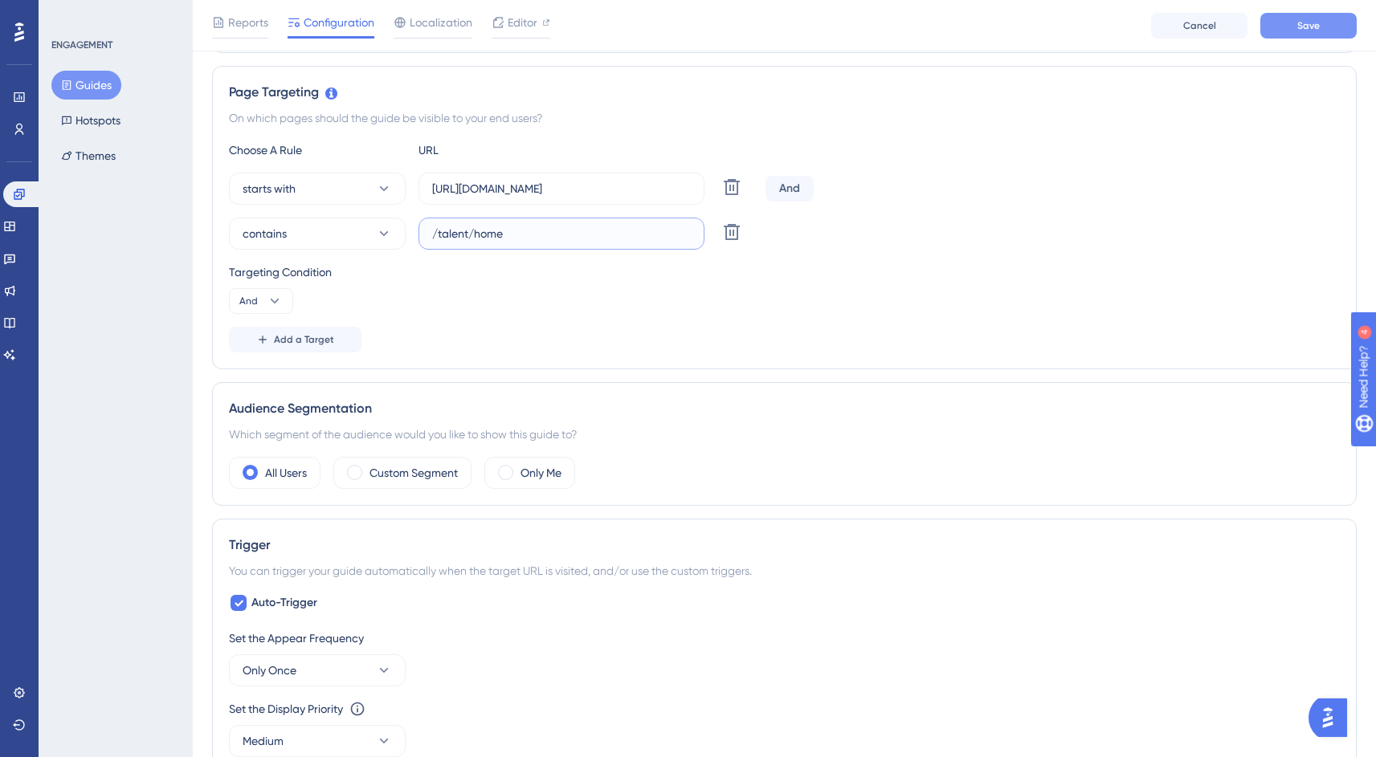
type input "/talent/home"
click at [1307, 22] on span "Save" at bounding box center [1308, 25] width 22 height 13
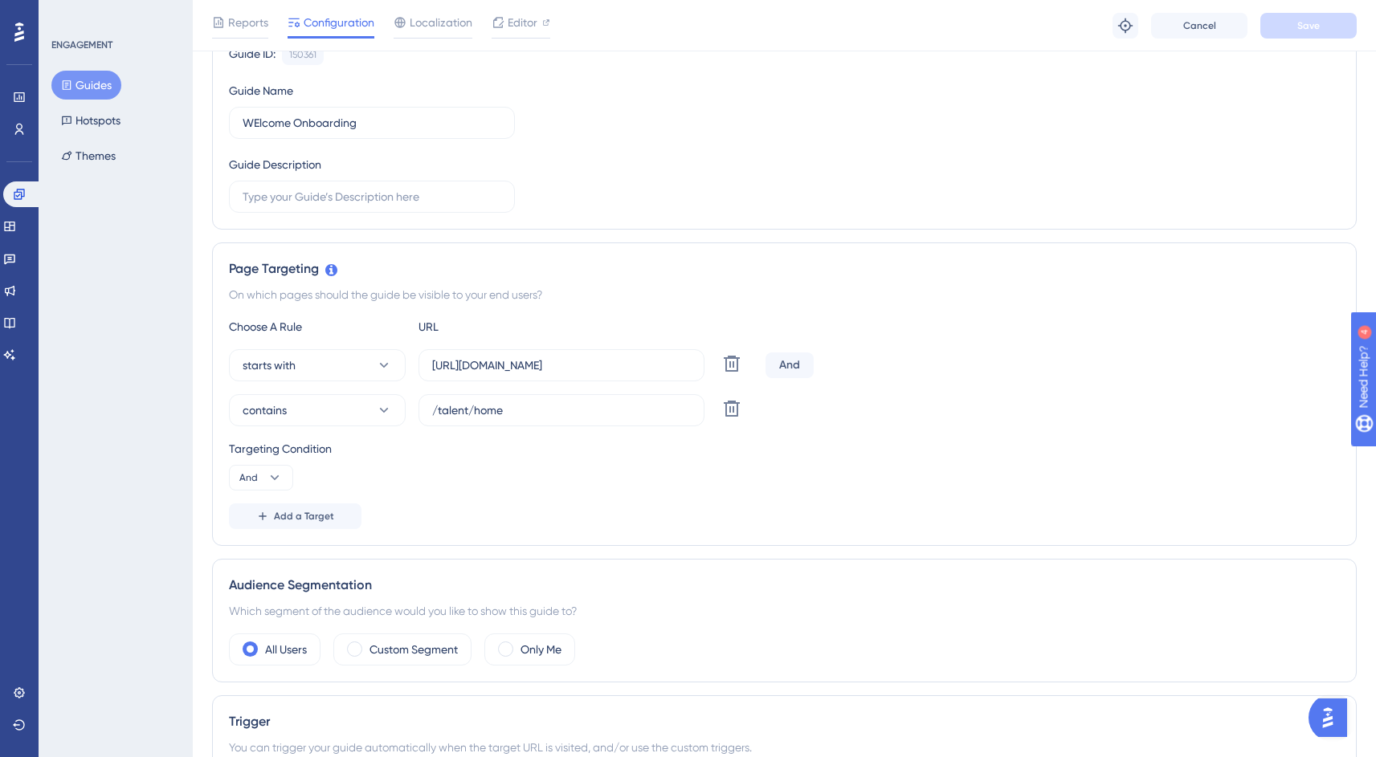
scroll to position [0, 0]
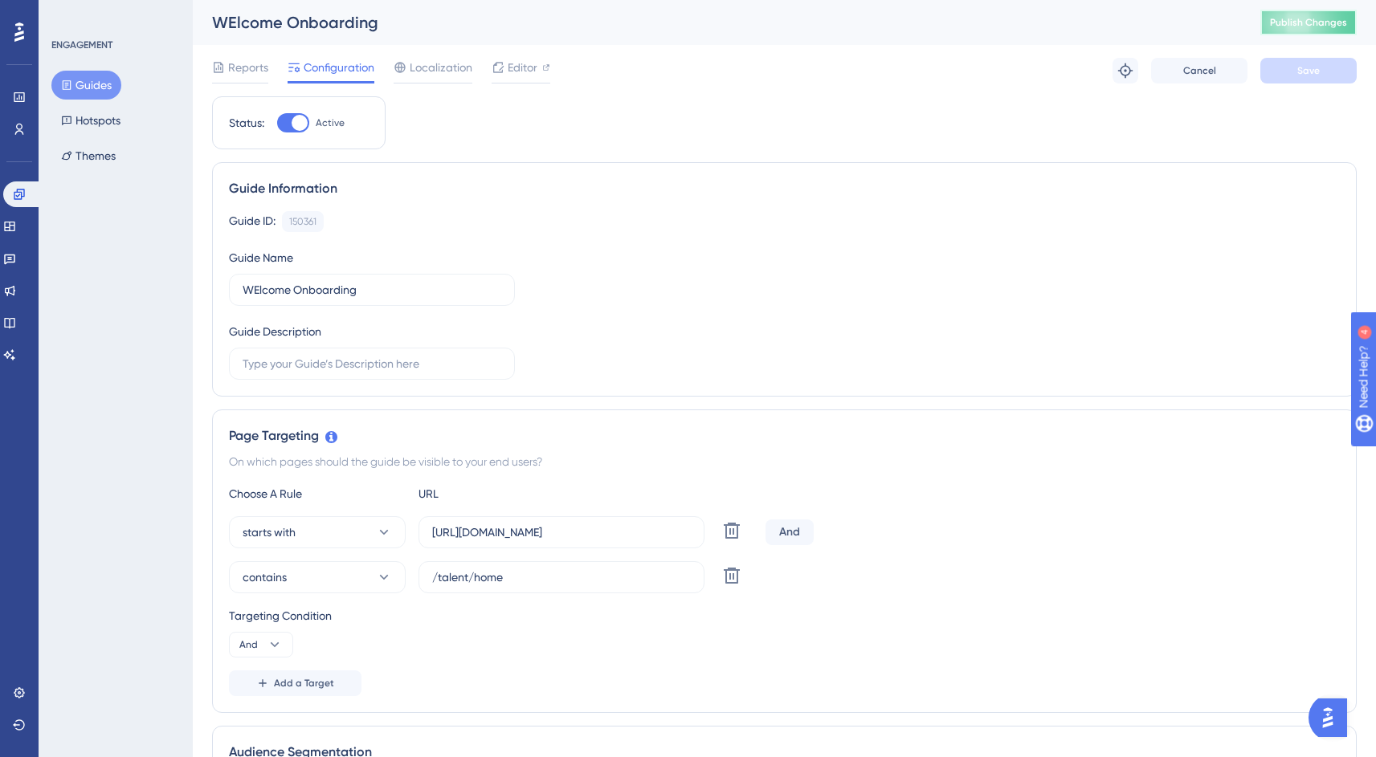
click at [1333, 20] on button "Publish Changes" at bounding box center [1308, 23] width 96 height 26
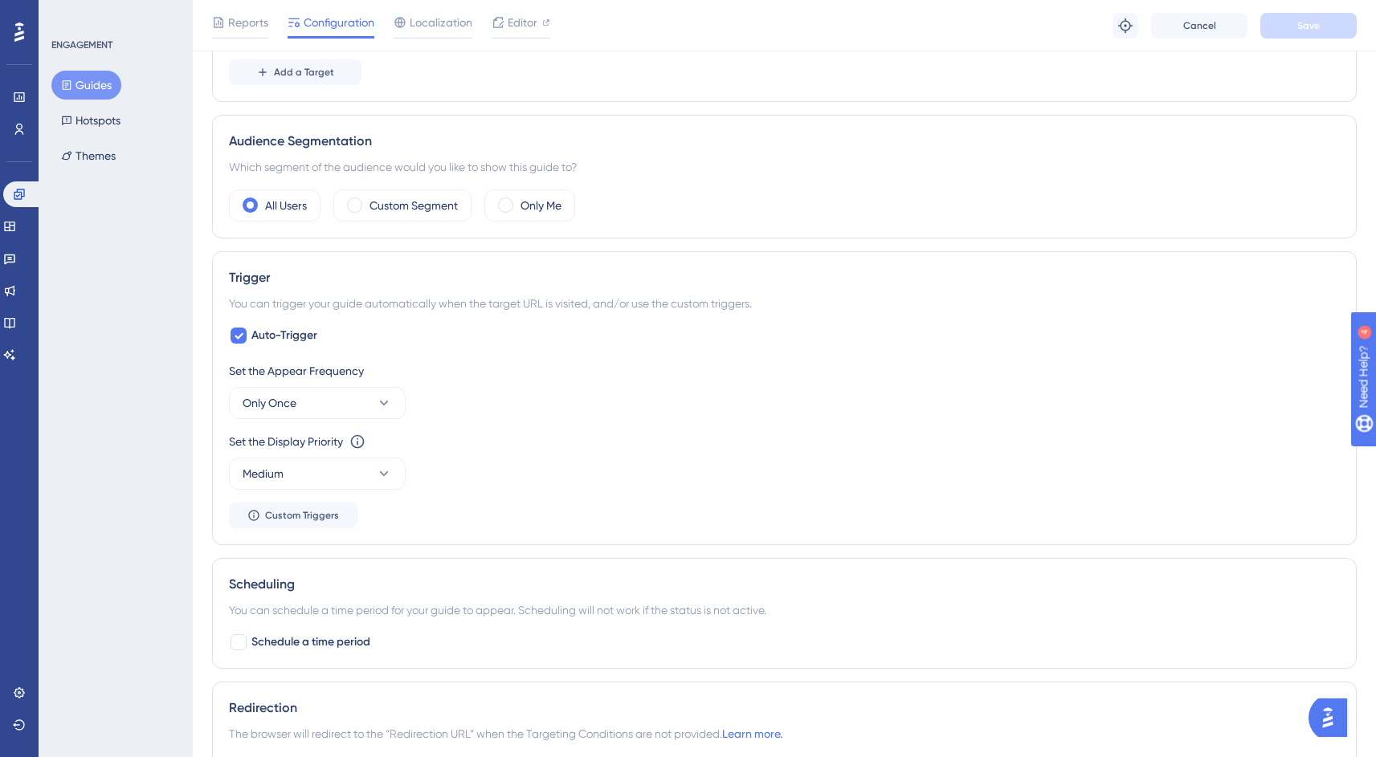
scroll to position [630, 0]
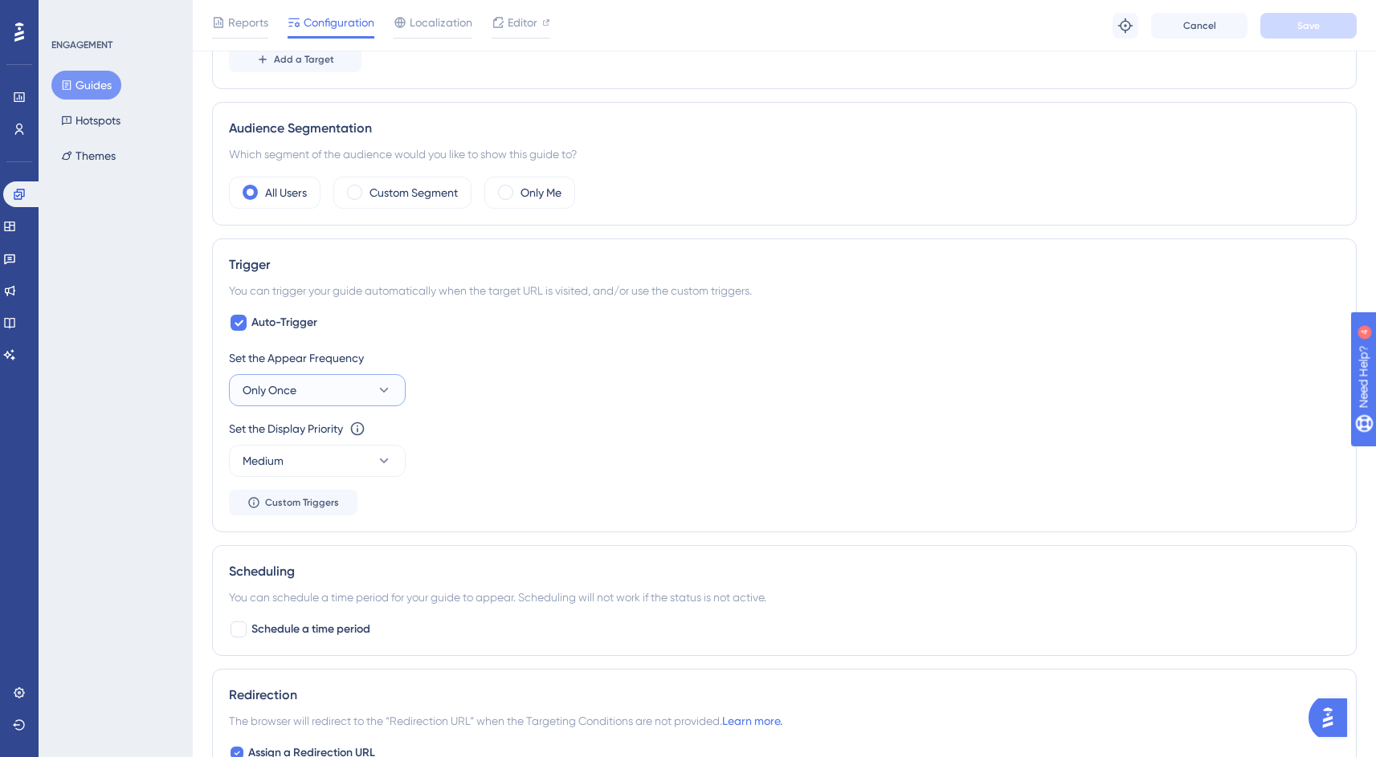
click at [311, 395] on button "Only Once" at bounding box center [317, 390] width 177 height 32
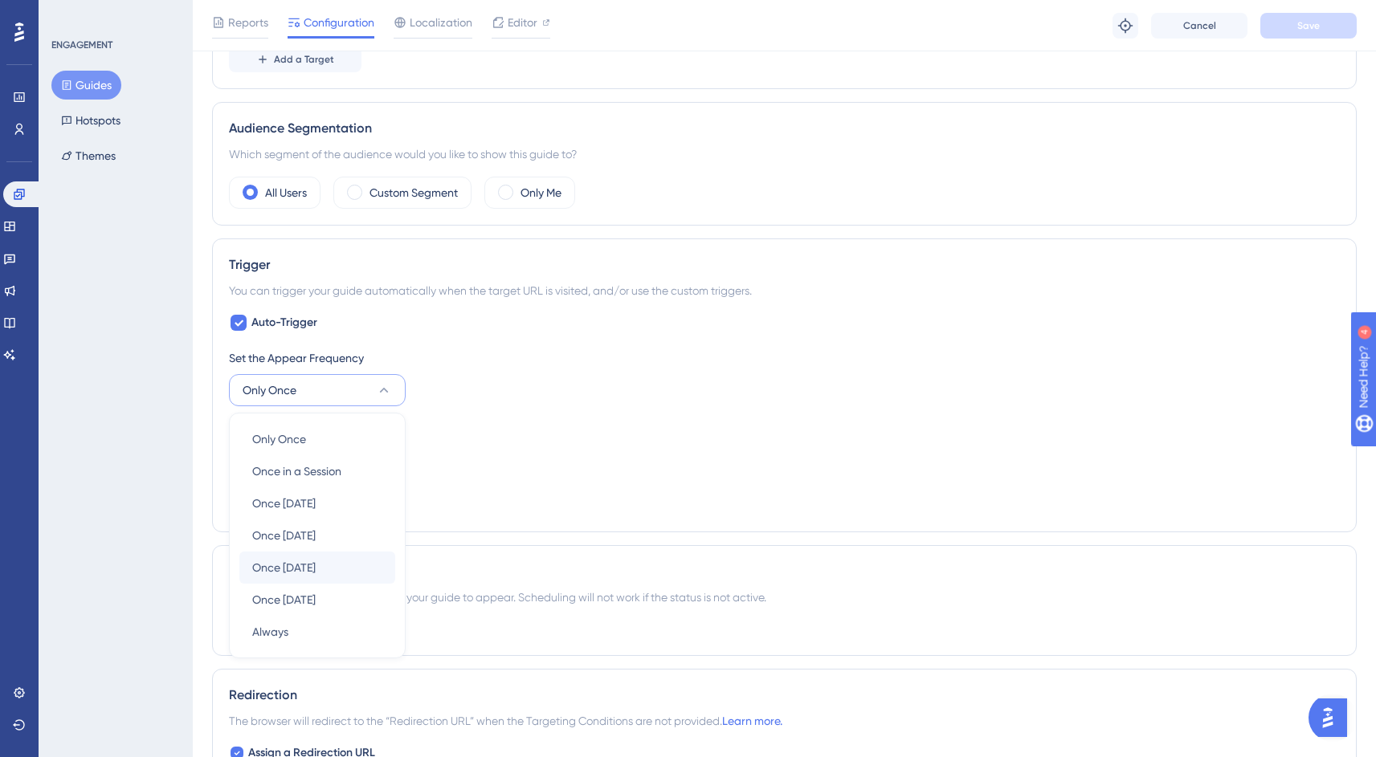
scroll to position [787, 0]
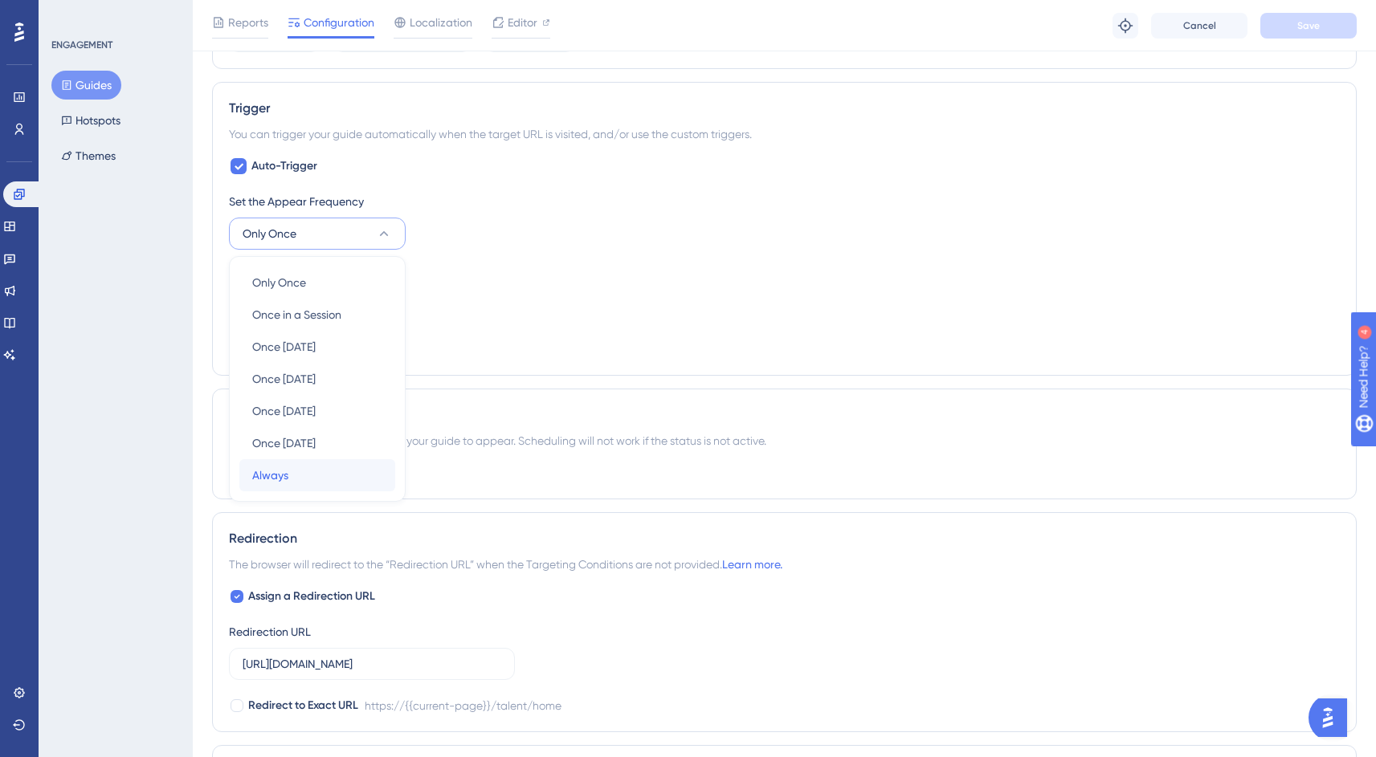
click at [303, 470] on div "Always Always" at bounding box center [317, 475] width 130 height 32
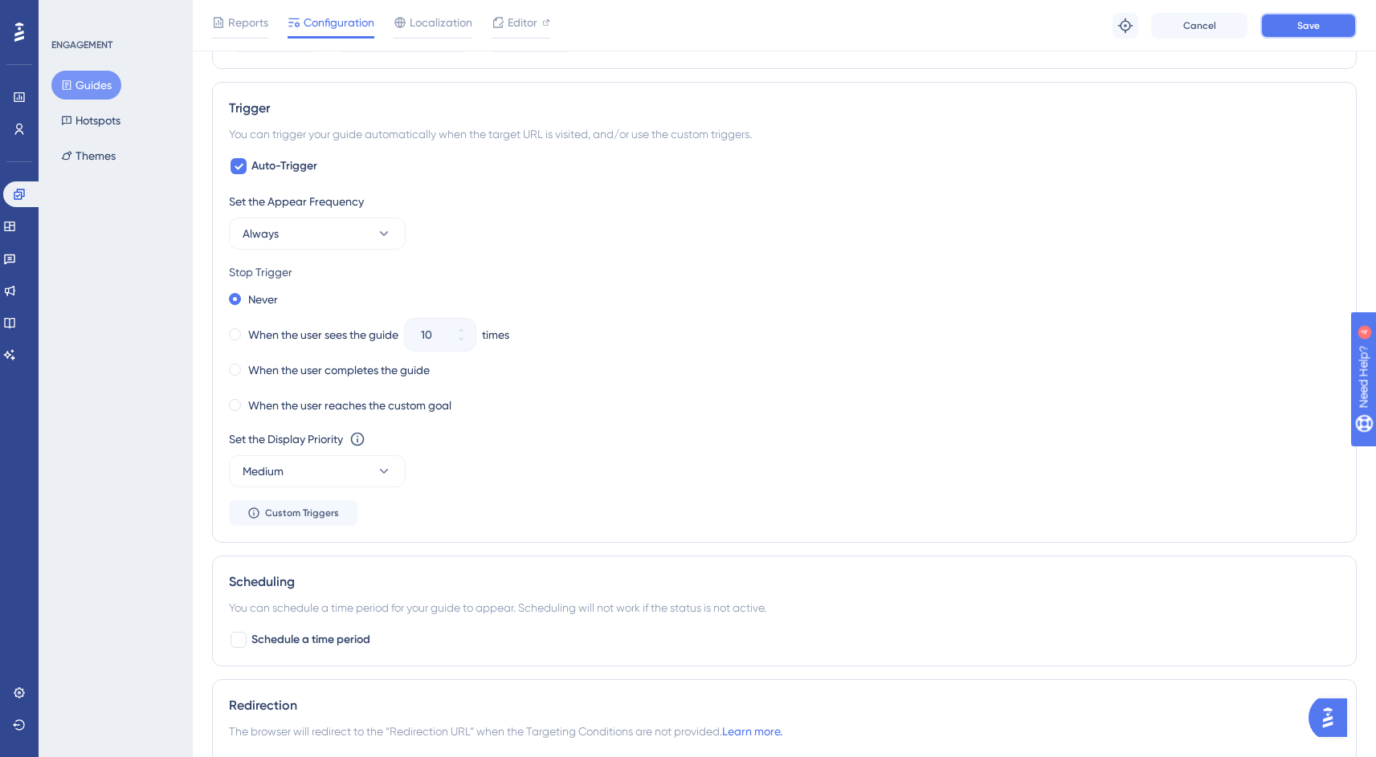
click at [1308, 35] on button "Save" at bounding box center [1308, 26] width 96 height 26
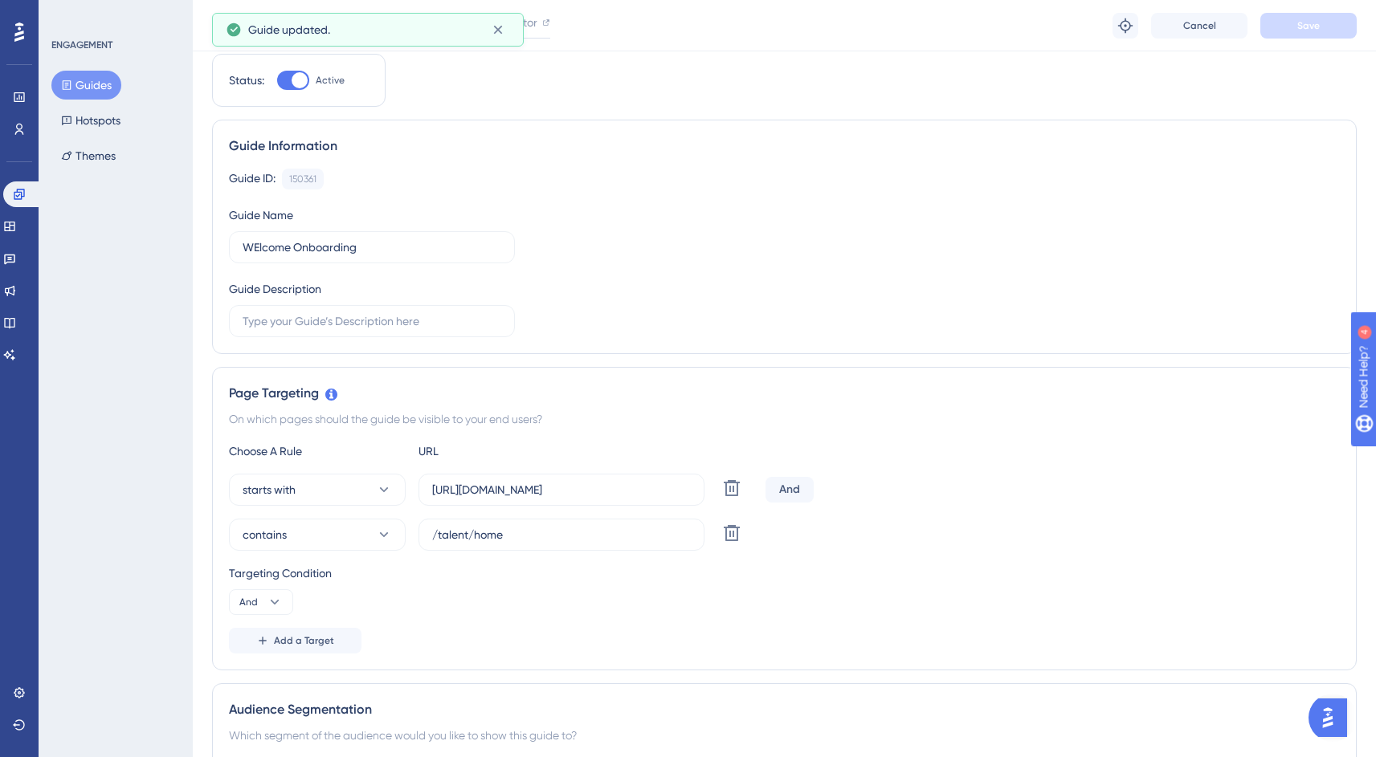
scroll to position [0, 0]
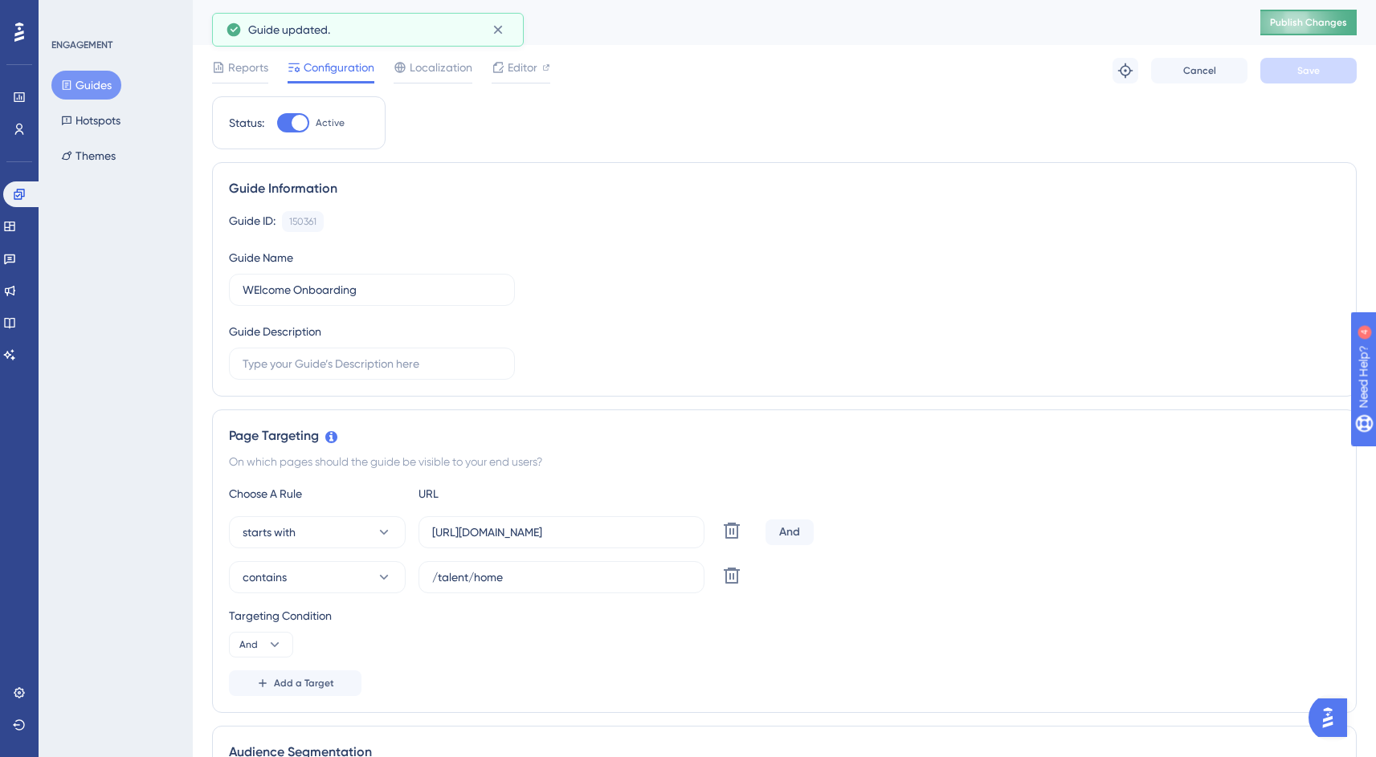
click at [1316, 27] on span "Publish Changes" at bounding box center [1308, 22] width 77 height 13
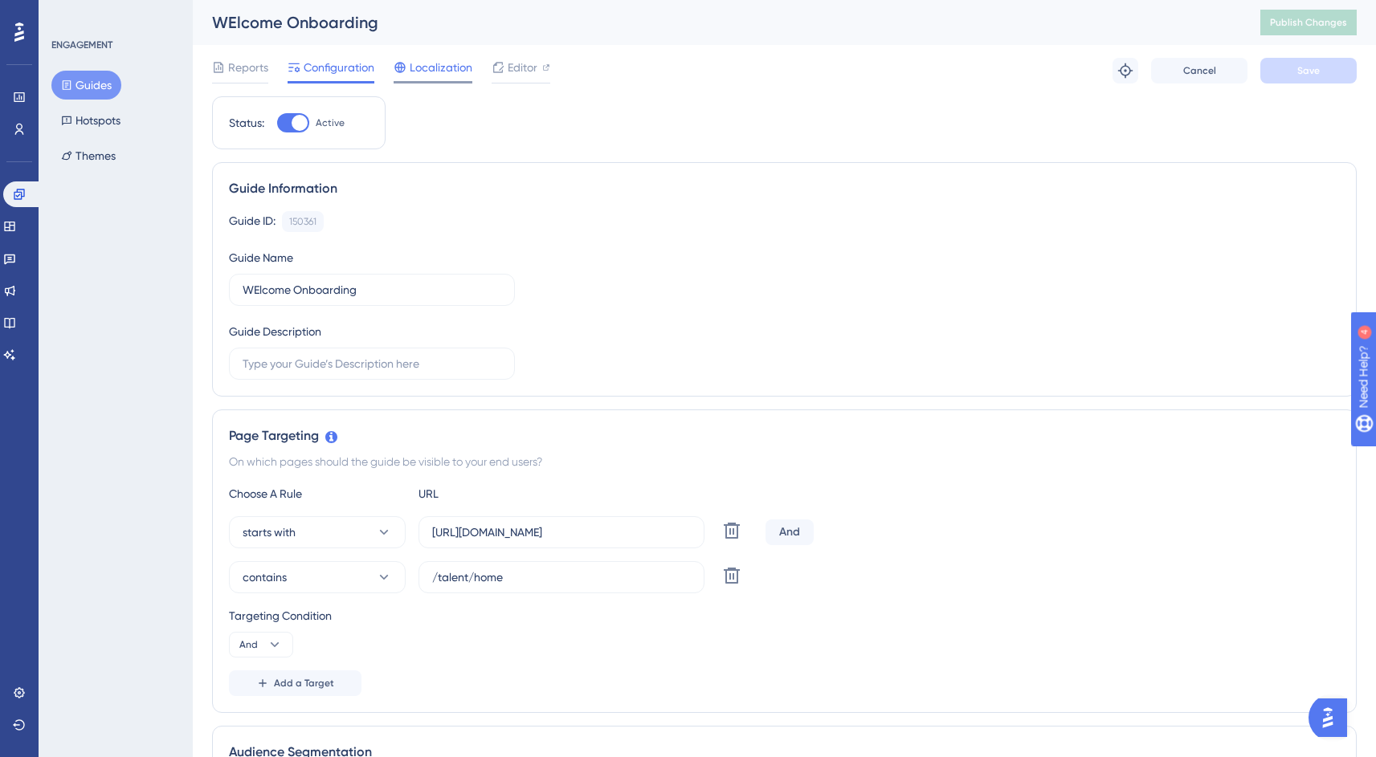
click at [423, 66] on span "Localization" at bounding box center [441, 67] width 63 height 19
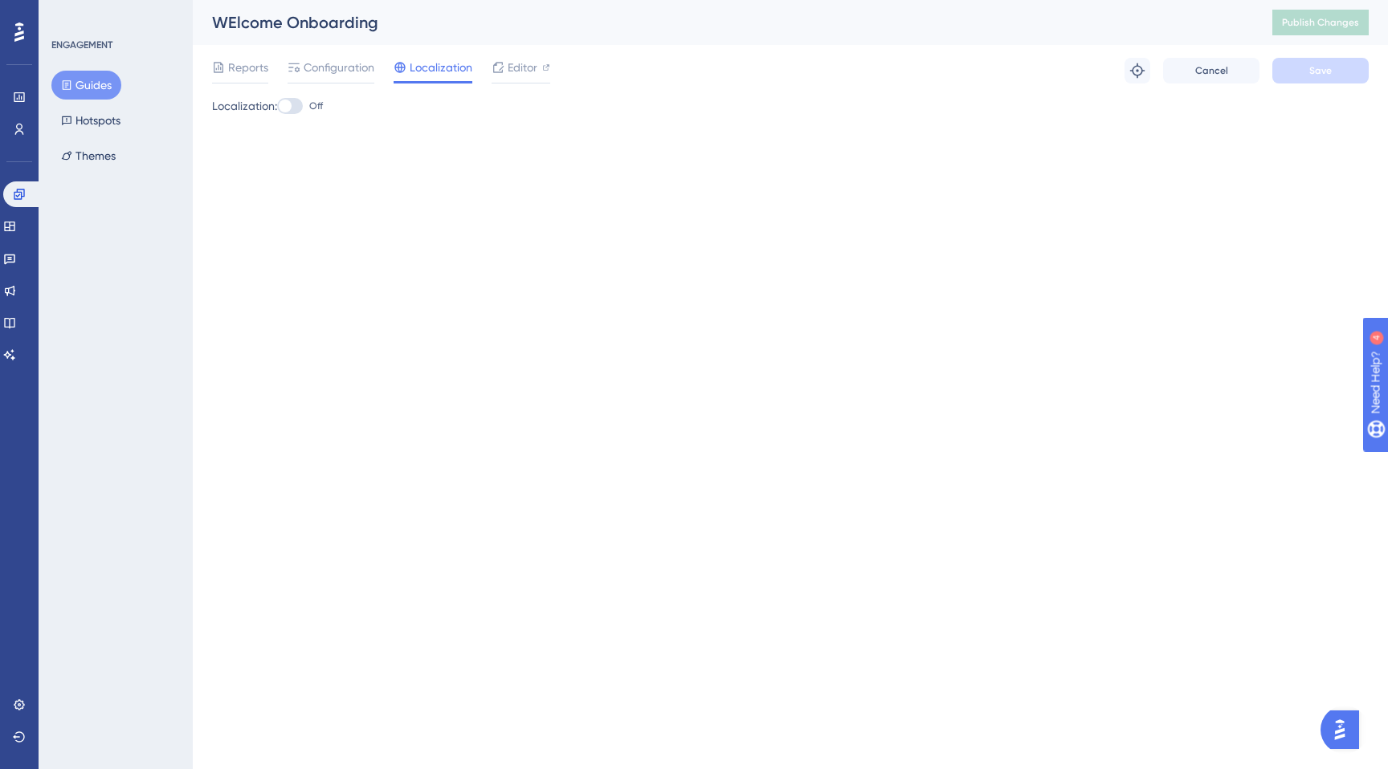
click at [296, 102] on div at bounding box center [290, 106] width 26 height 16
click at [277, 106] on input "Off" at bounding box center [276, 106] width 1 height 1
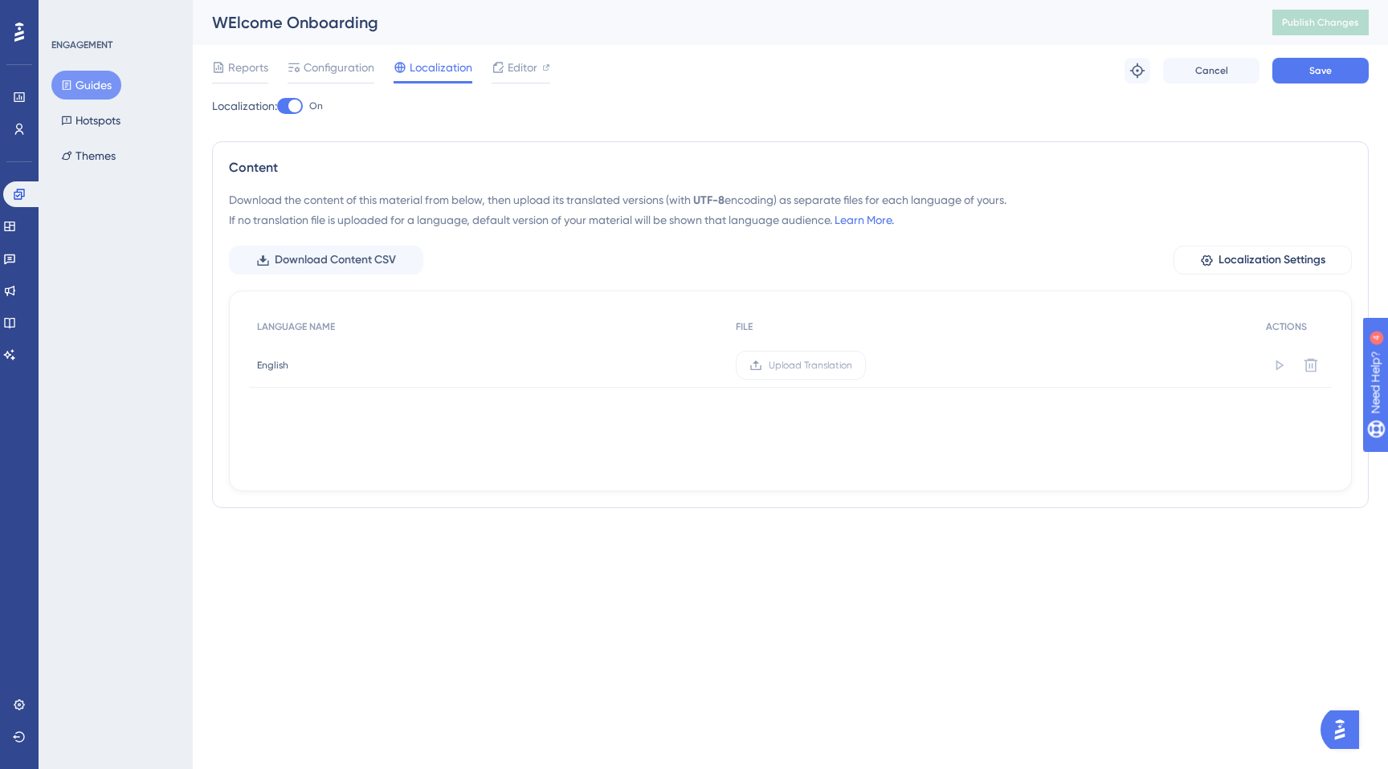
click at [296, 102] on div at bounding box center [294, 106] width 13 height 13
click at [277, 106] on input "On" at bounding box center [276, 106] width 1 height 1
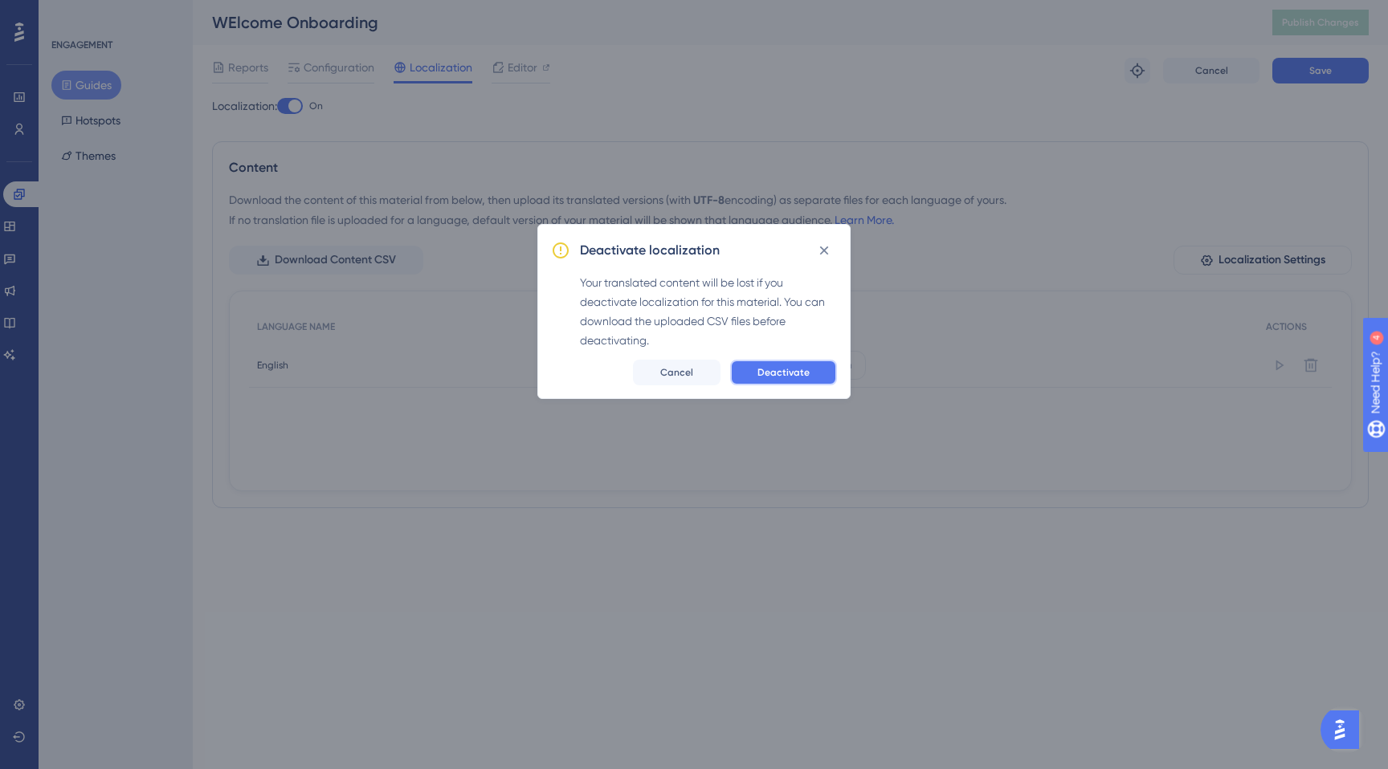
click at [763, 366] on span "Deactivate" at bounding box center [783, 372] width 52 height 13
checkbox input "false"
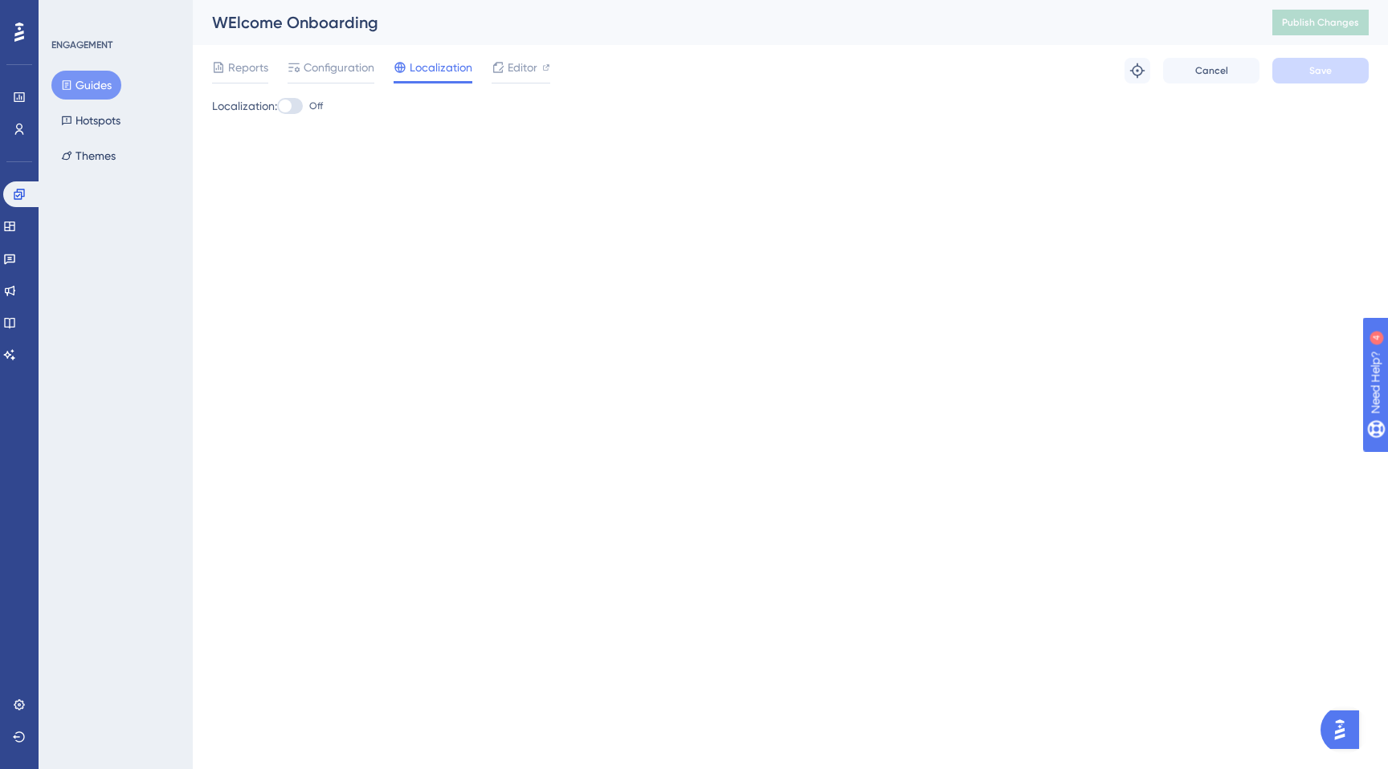
click at [217, 57] on div "Reports Configuration Localization Editor Troubleshoot Cancel Save" at bounding box center [790, 70] width 1157 height 51
click at [226, 67] on div "Reports" at bounding box center [240, 67] width 56 height 19
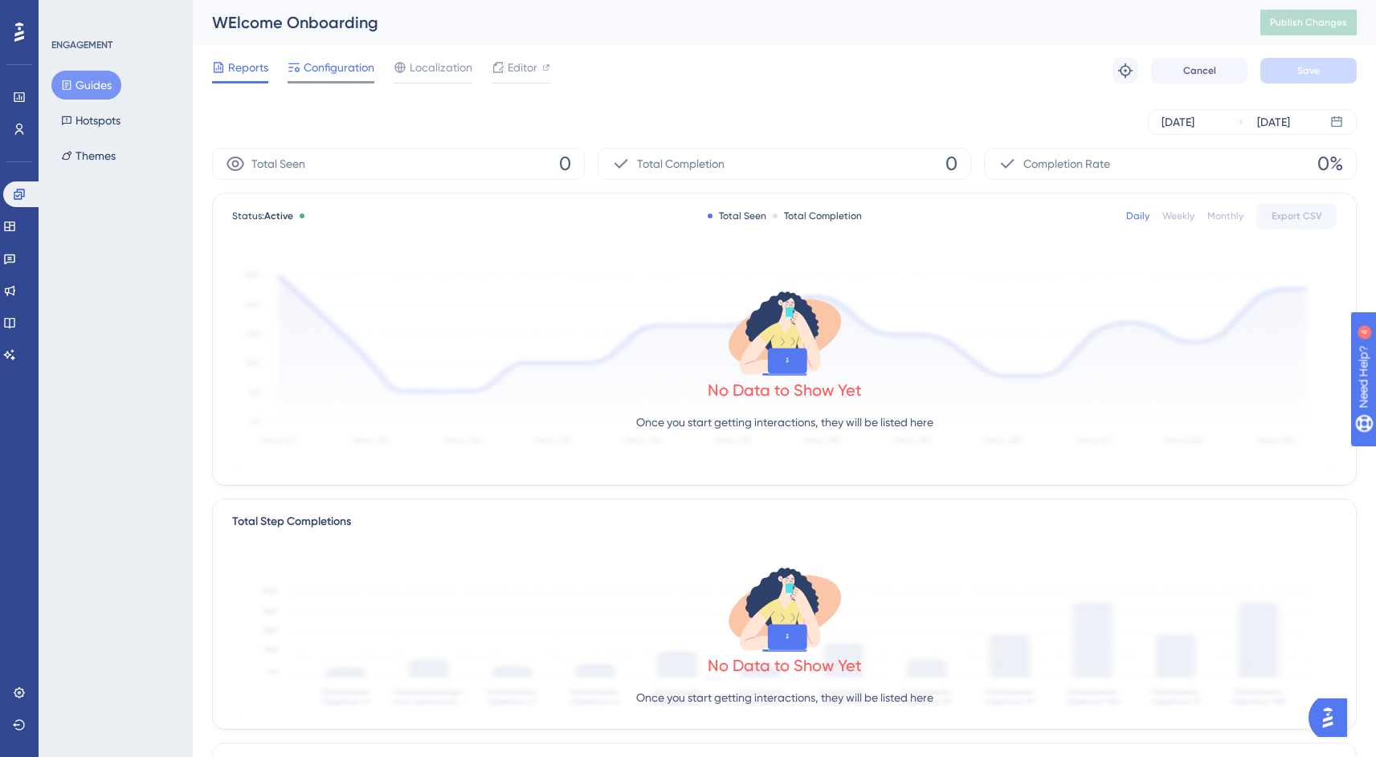
click at [320, 78] on div "Configuration" at bounding box center [331, 71] width 87 height 26
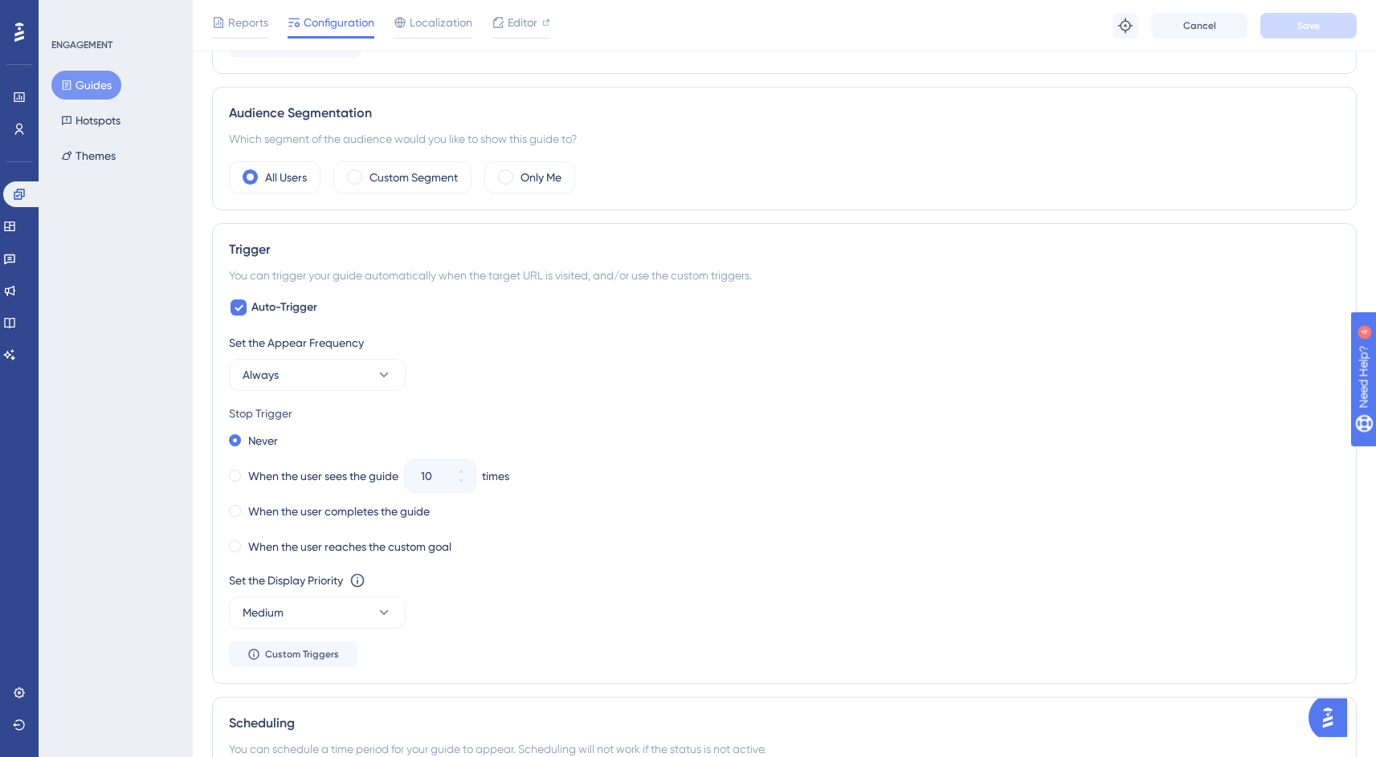
scroll to position [651, 0]
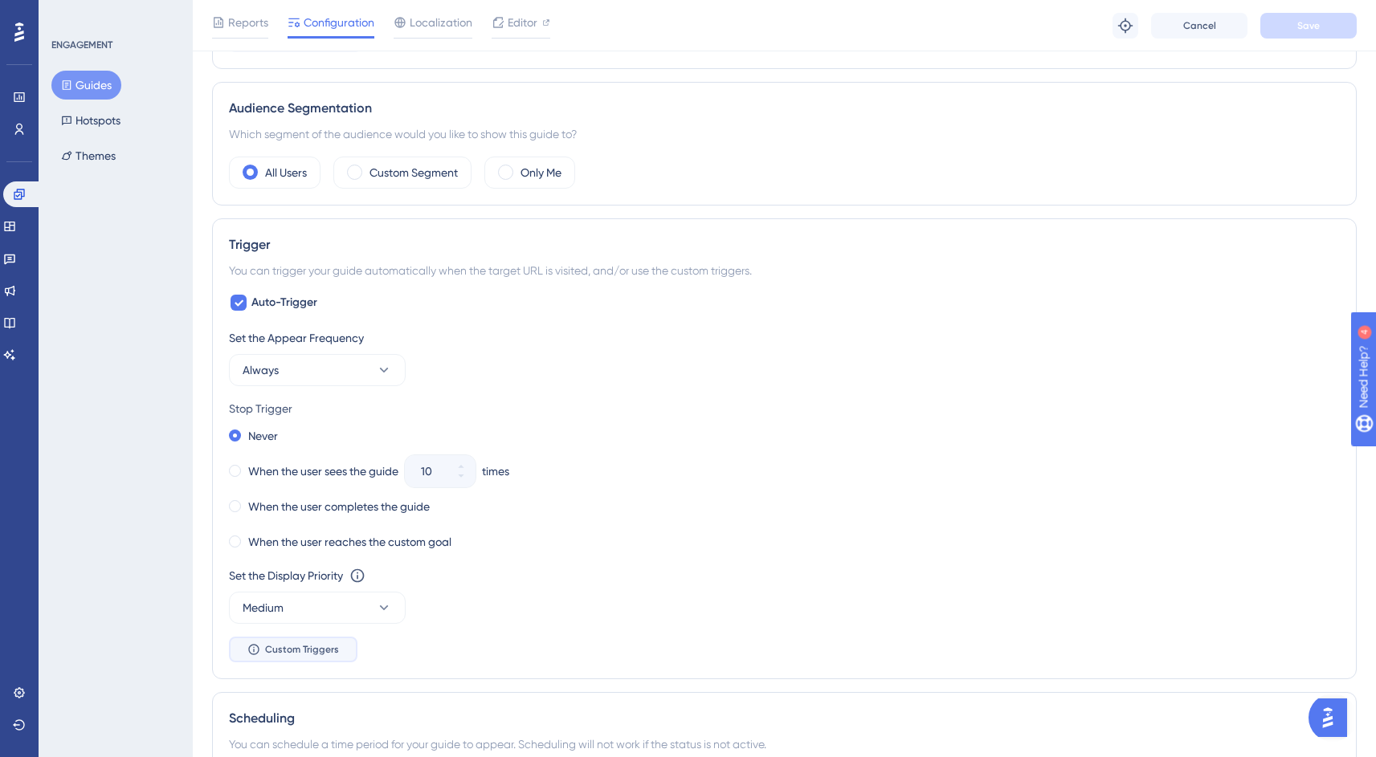
click at [266, 649] on span "Custom Triggers" at bounding box center [302, 649] width 74 height 13
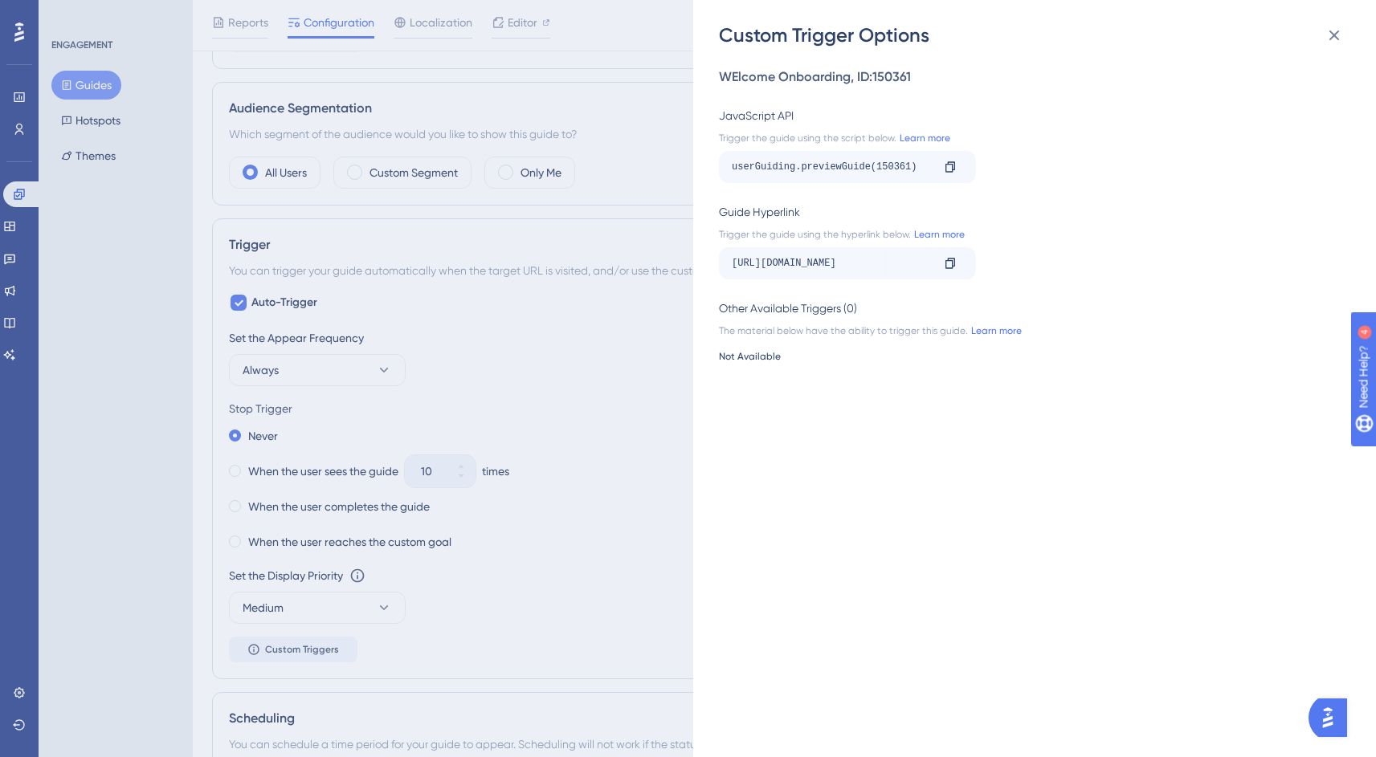
click at [1324, 29] on button at bounding box center [1334, 35] width 32 height 32
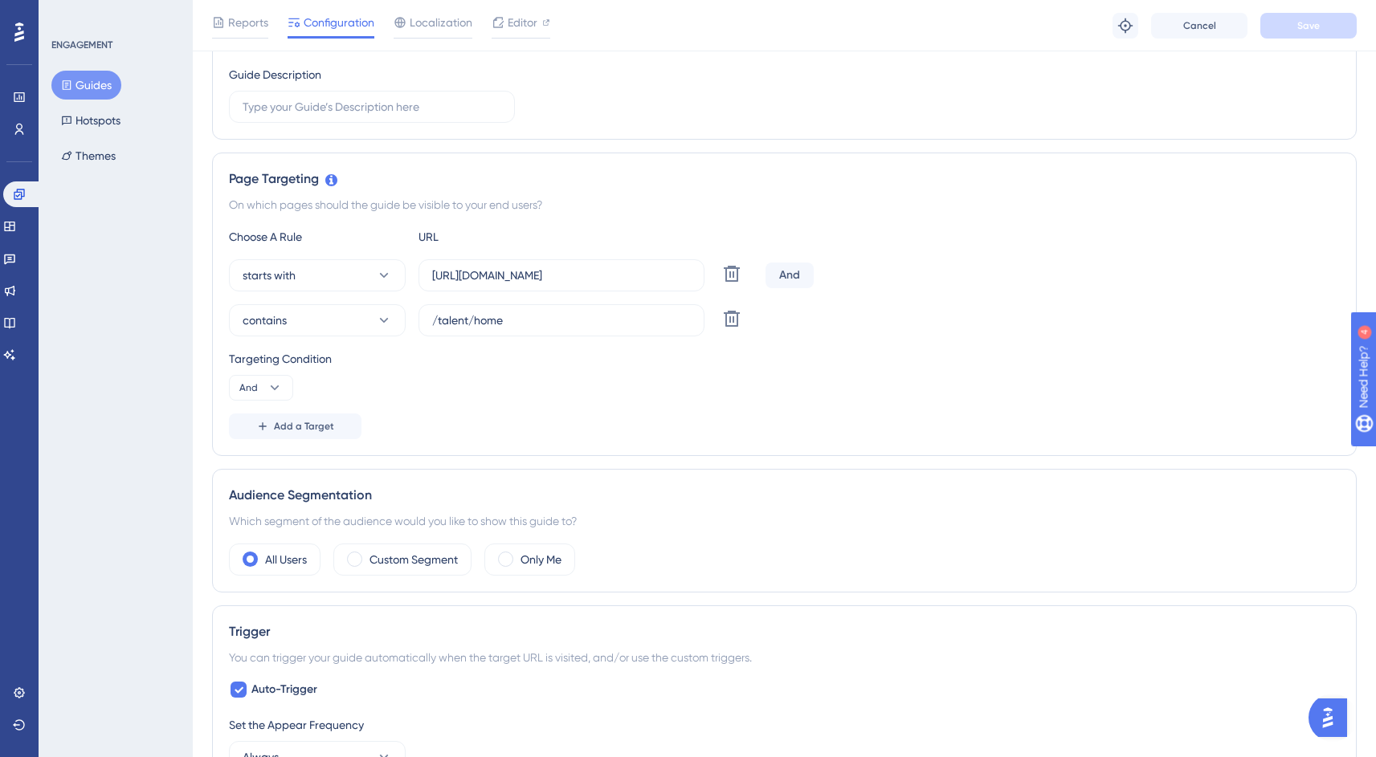
scroll to position [0, 0]
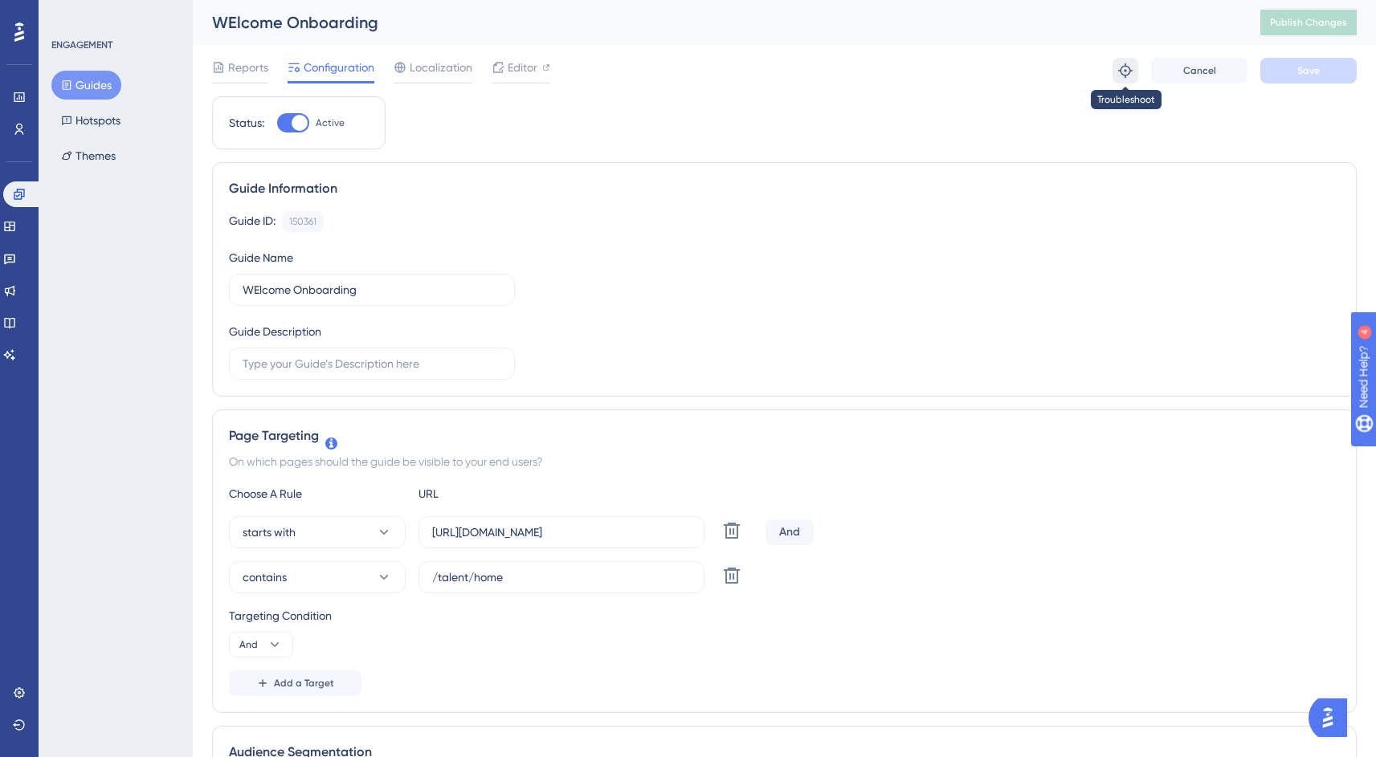
click at [1128, 75] on icon at bounding box center [1125, 71] width 16 height 16
click at [1120, 76] on icon at bounding box center [1125, 71] width 16 height 16
click at [516, 71] on span "Editor" at bounding box center [523, 67] width 30 height 19
click at [1332, 25] on span "Publish Changes" at bounding box center [1308, 22] width 77 height 13
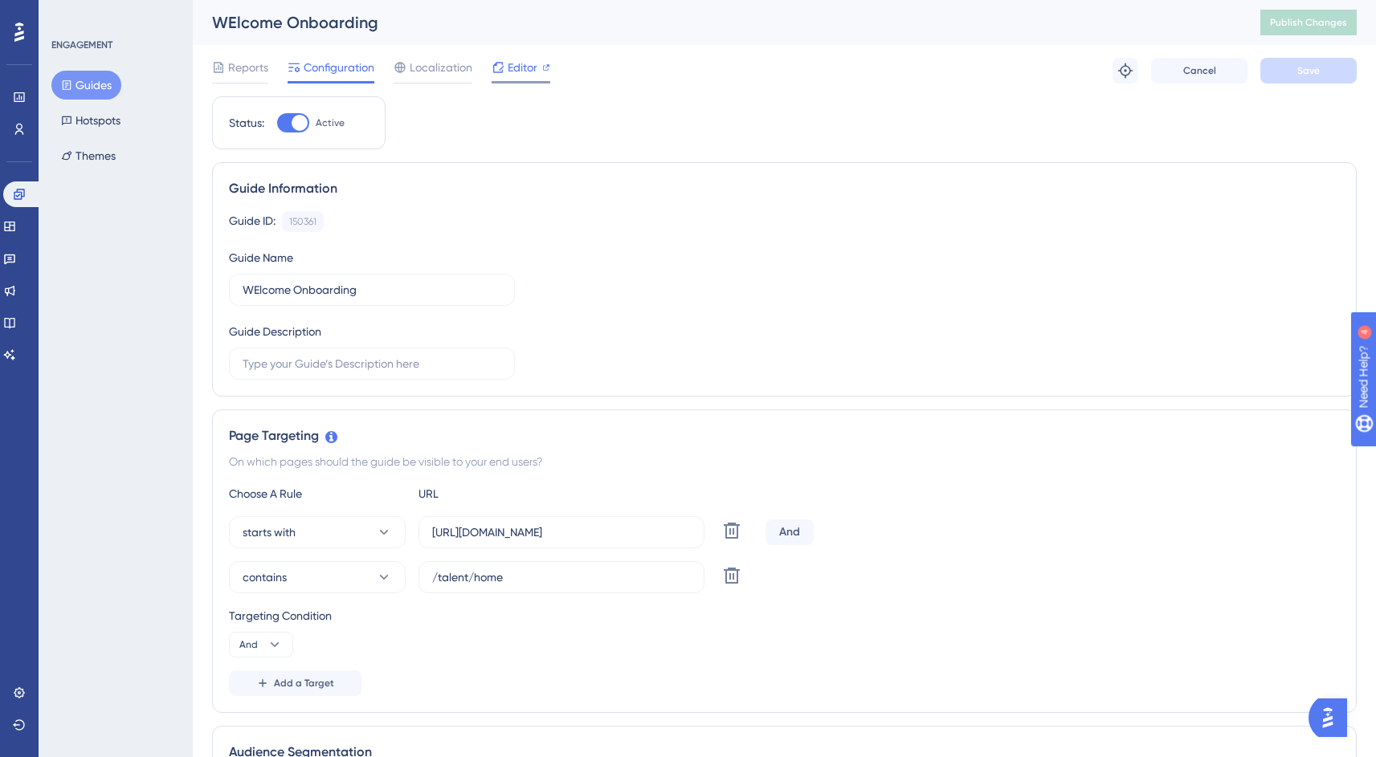
click at [509, 69] on span "Editor" at bounding box center [523, 67] width 30 height 19
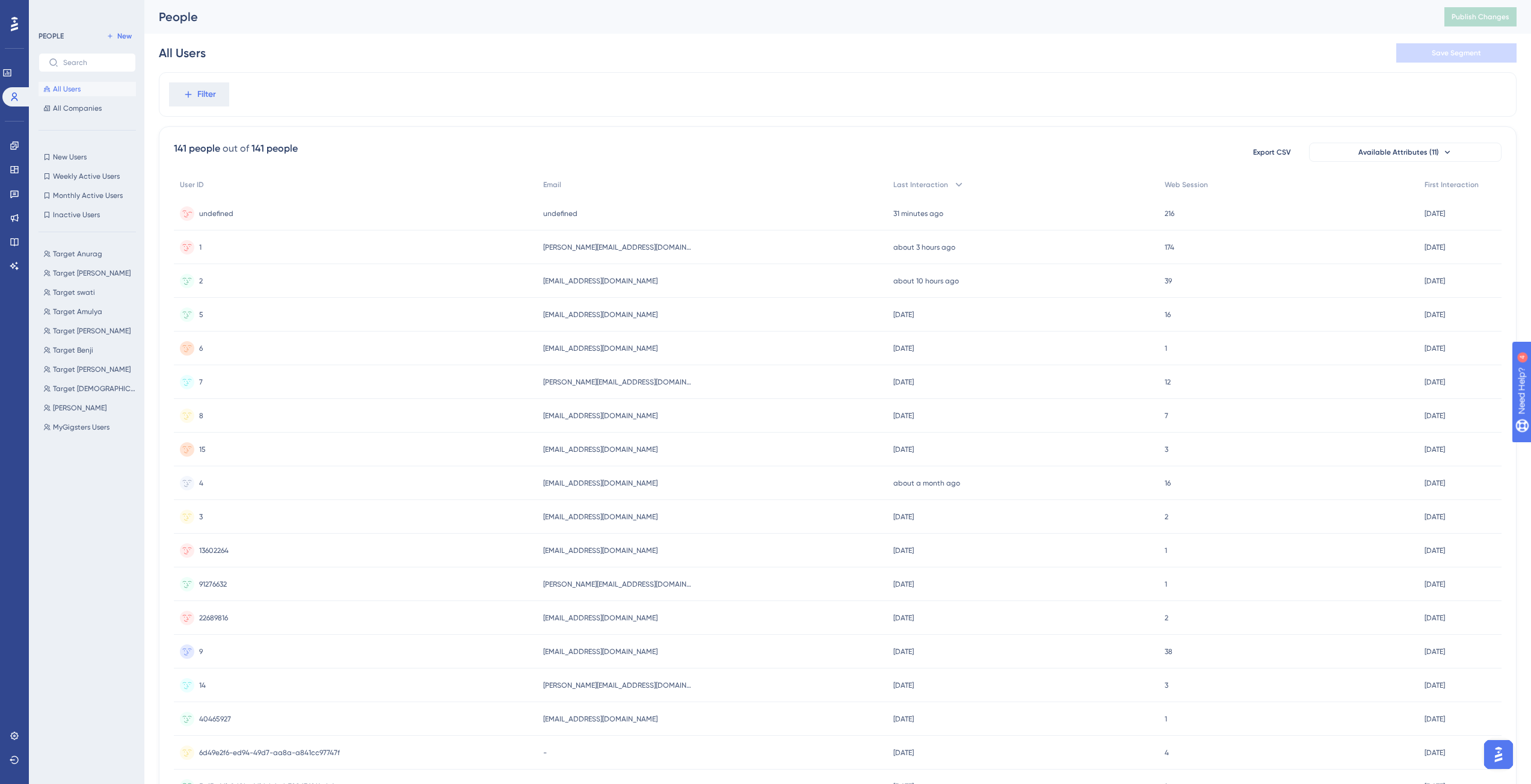
click at [212, 216] on span "undefined" at bounding box center [216, 213] width 34 height 10
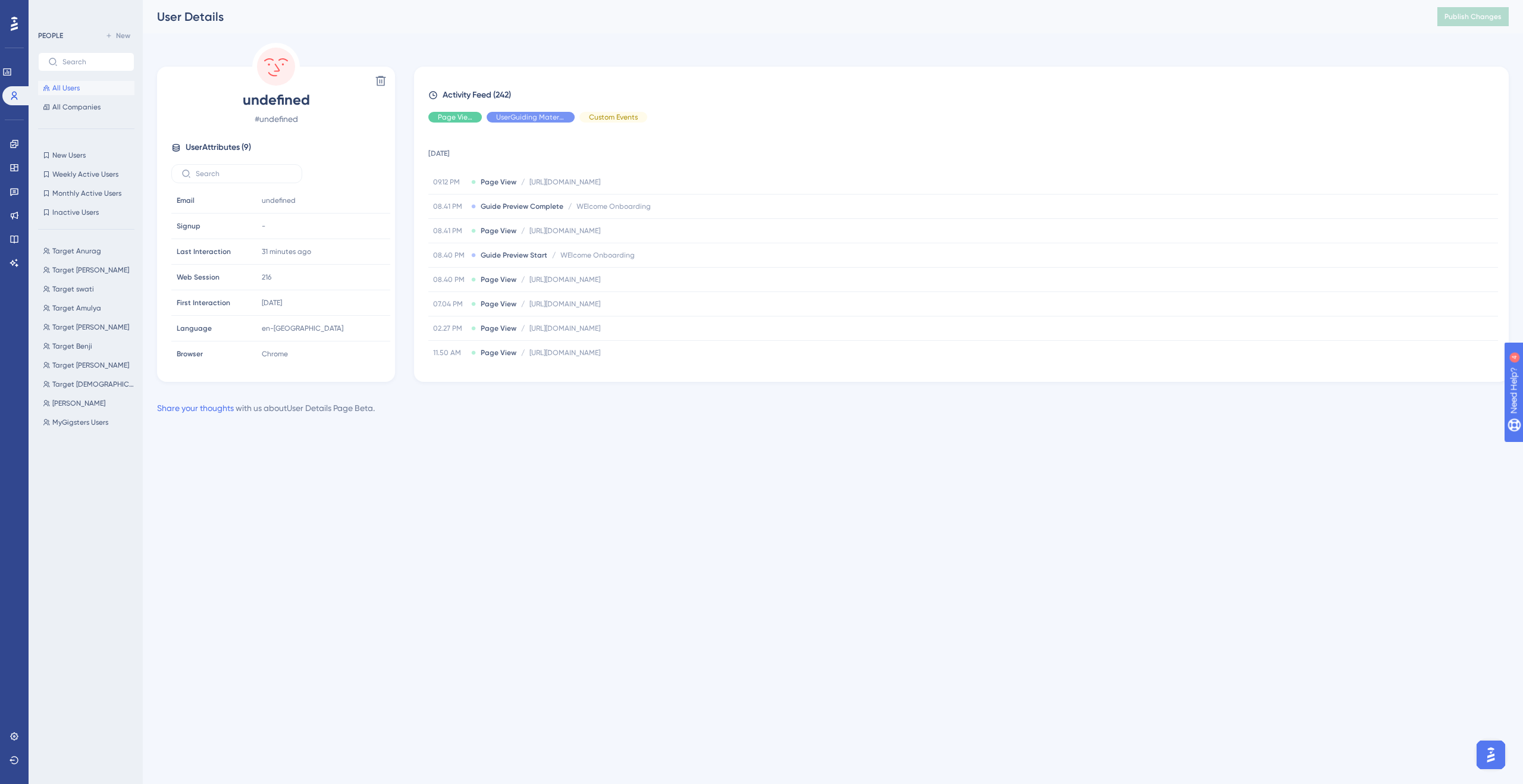
click at [67, 88] on span "All Users" at bounding box center [66, 87] width 27 height 10
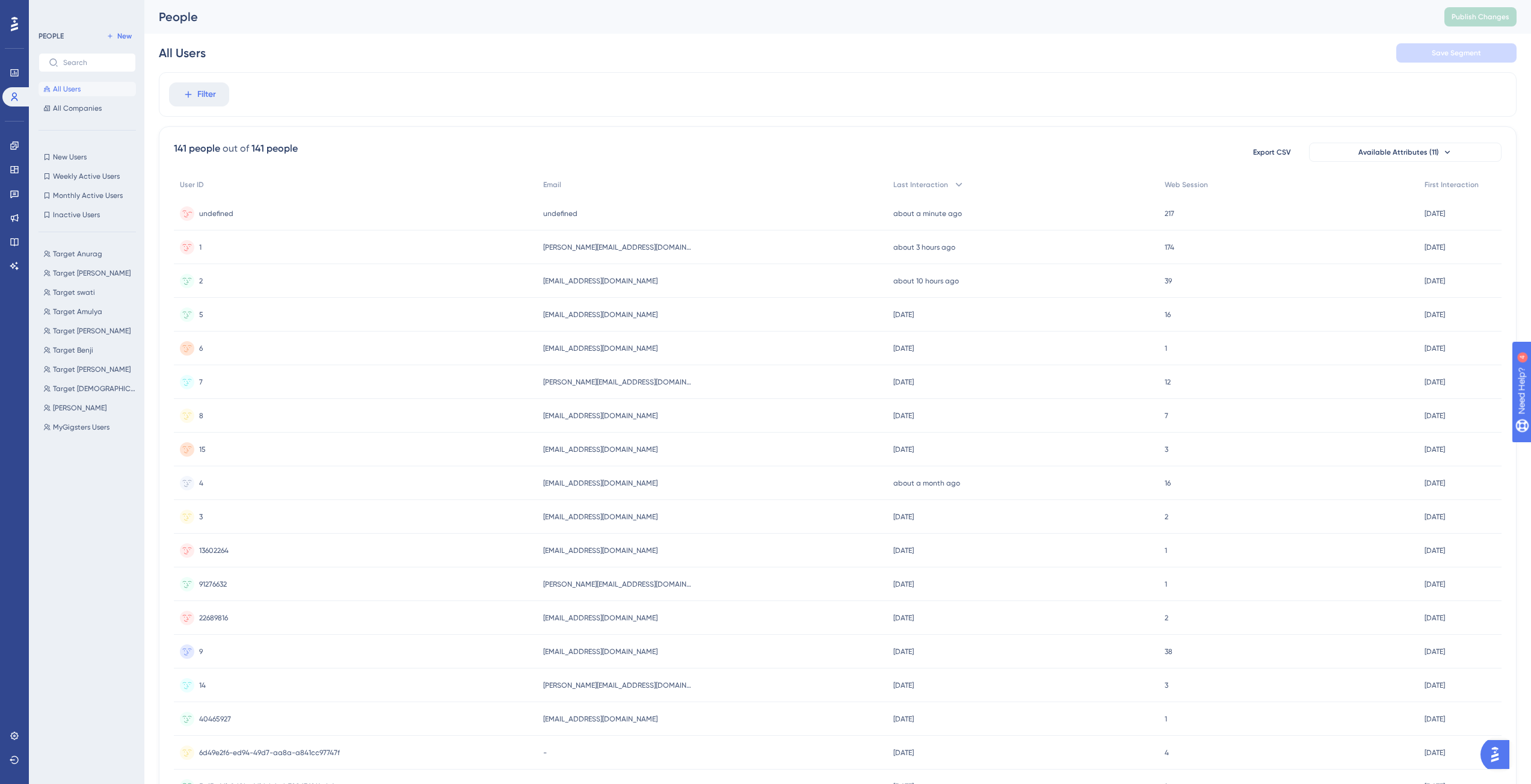
click at [228, 212] on span "undefined" at bounding box center [216, 213] width 34 height 10
